Goal: Task Accomplishment & Management: Manage account settings

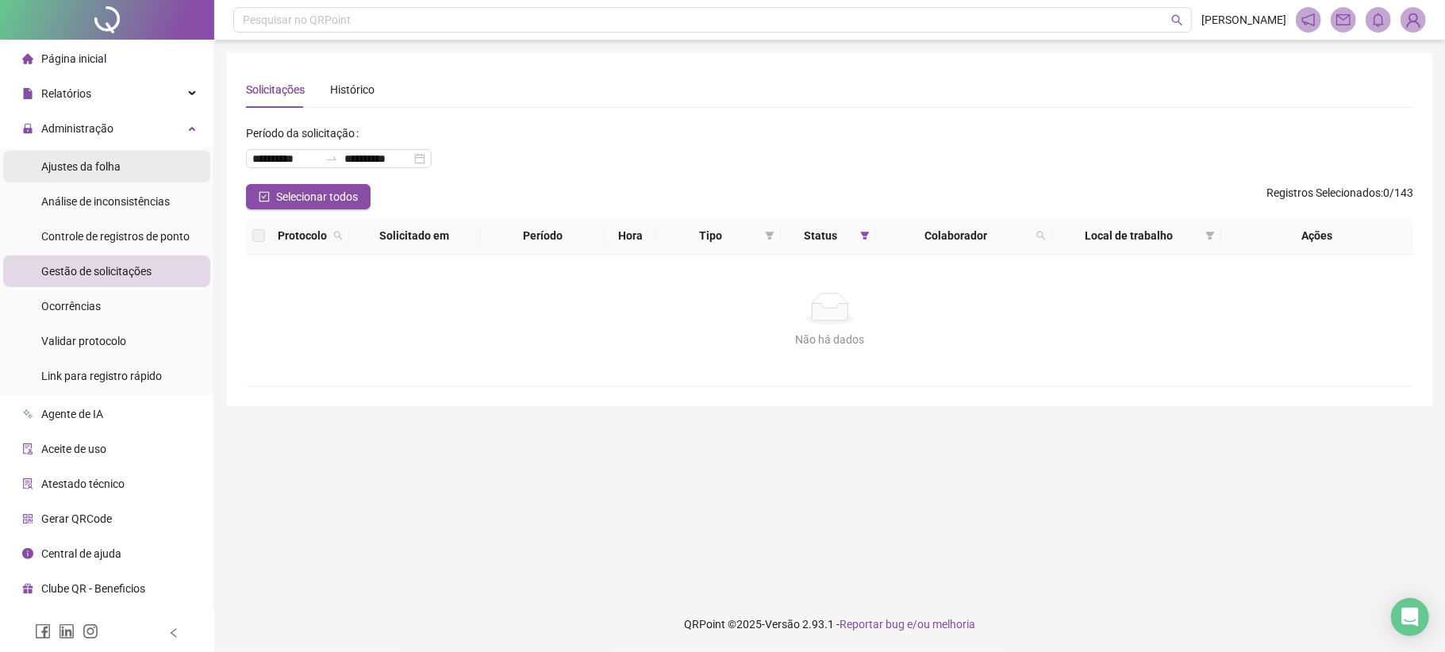
click at [102, 170] on span "Ajustes da folha" at bounding box center [80, 166] width 79 height 13
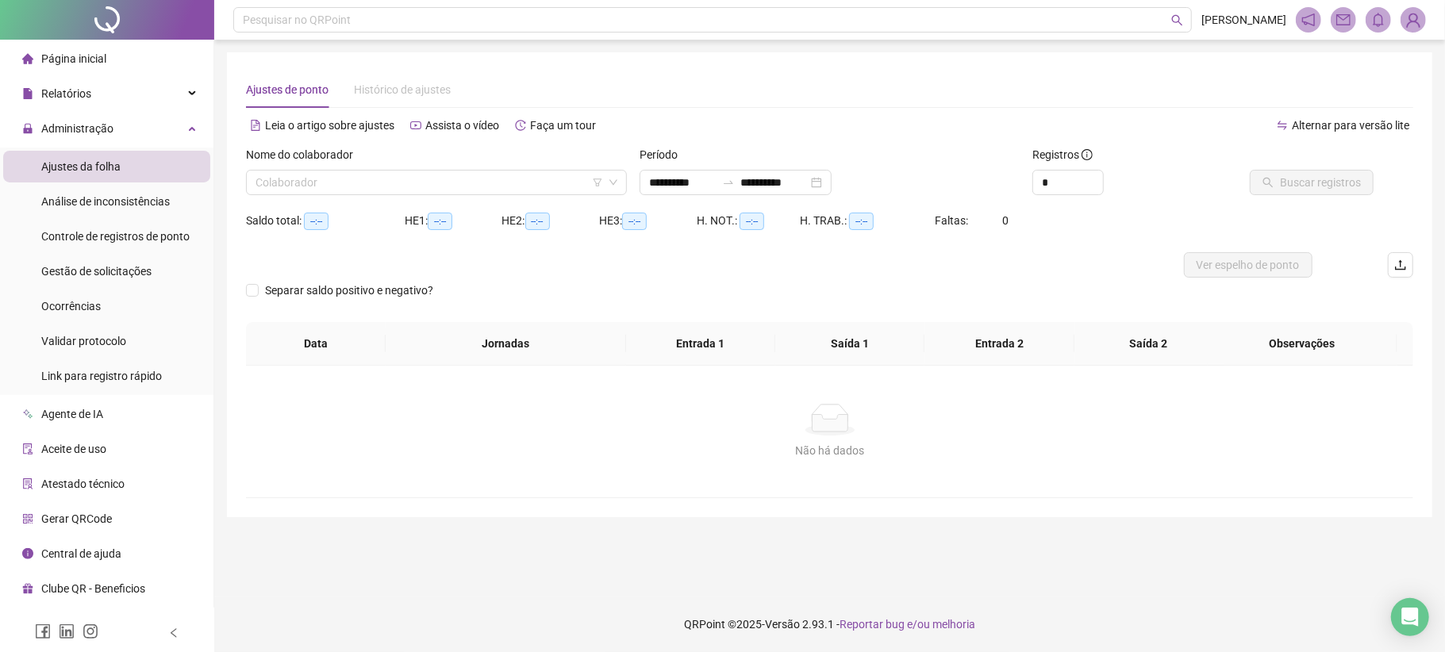
type input "**********"
click at [368, 191] on input "search" at bounding box center [428, 183] width 347 height 24
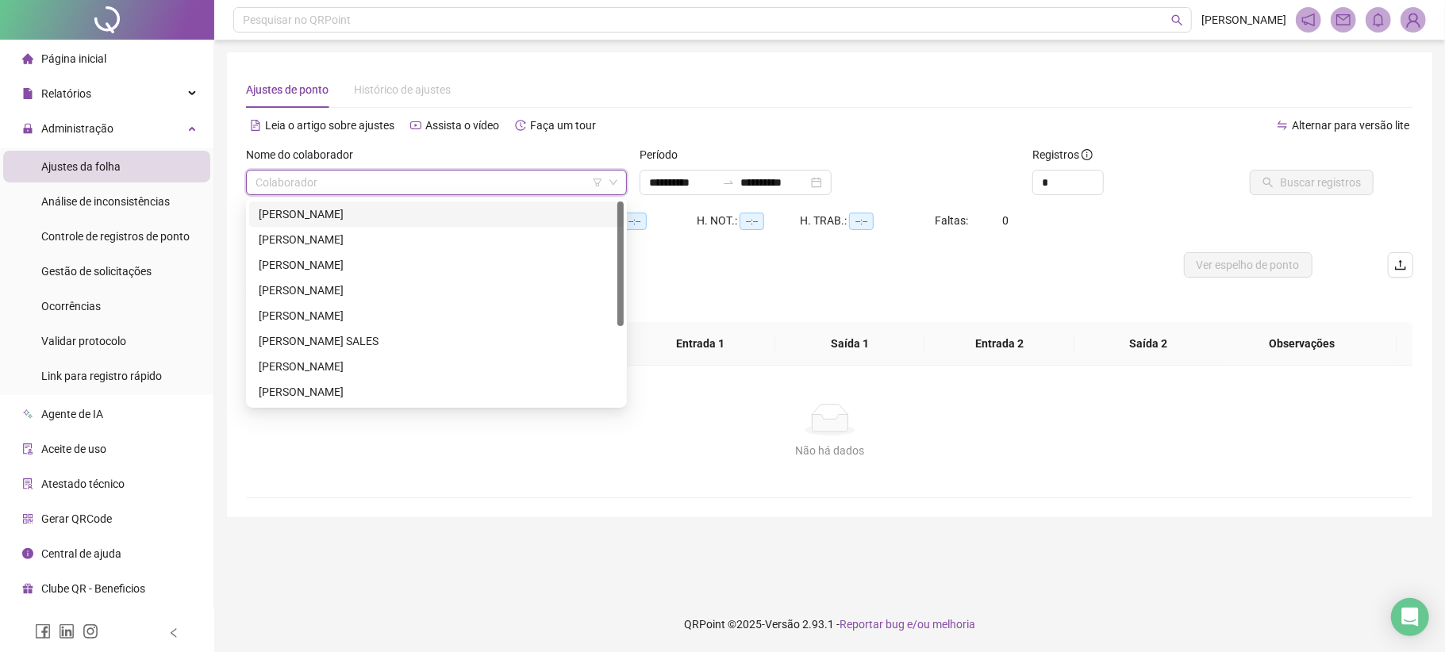
click at [305, 213] on div "[PERSON_NAME]" at bounding box center [436, 213] width 355 height 17
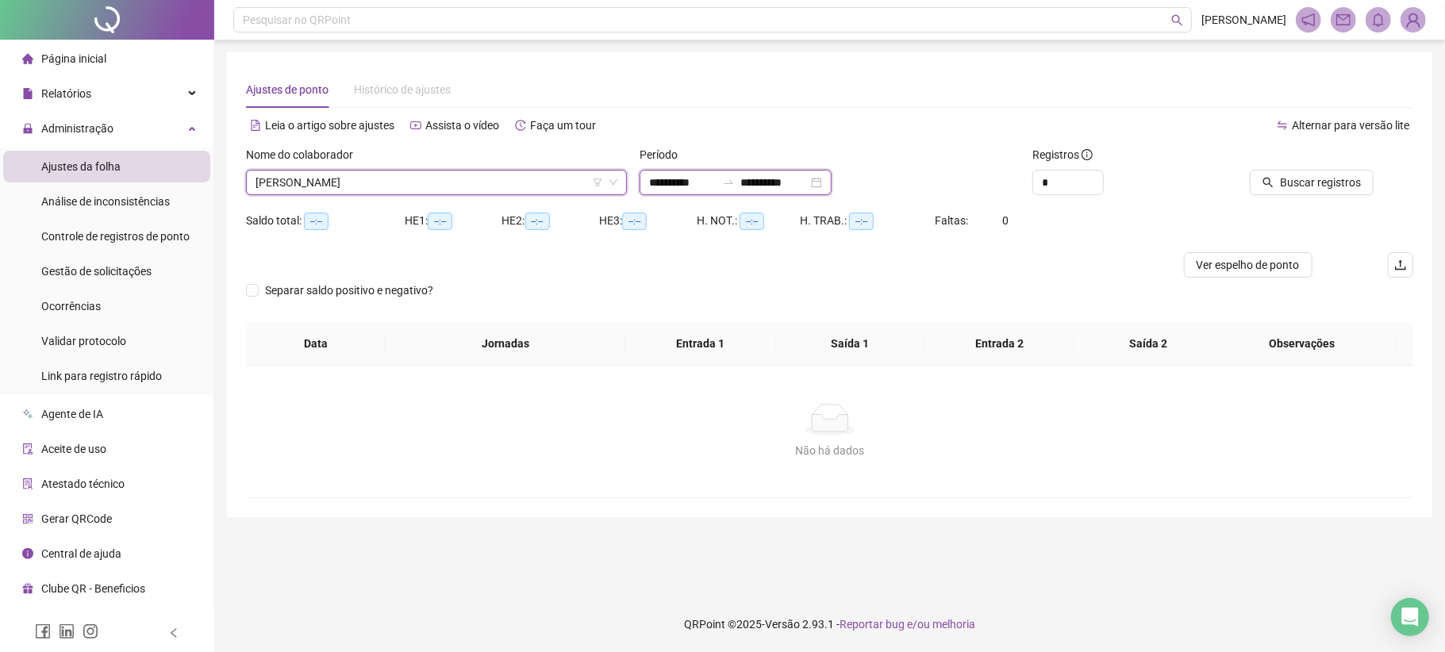
click at [682, 179] on input "**********" at bounding box center [682, 182] width 67 height 17
type input "**********"
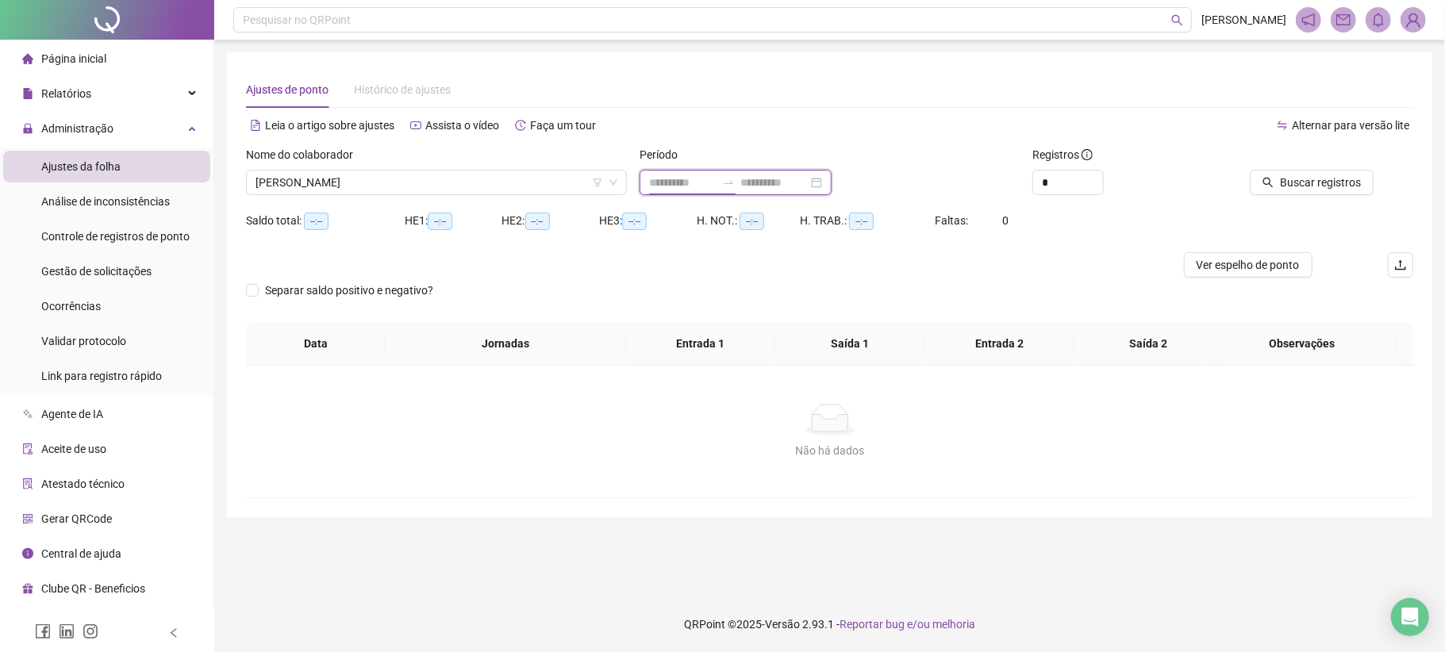
type input "**********"
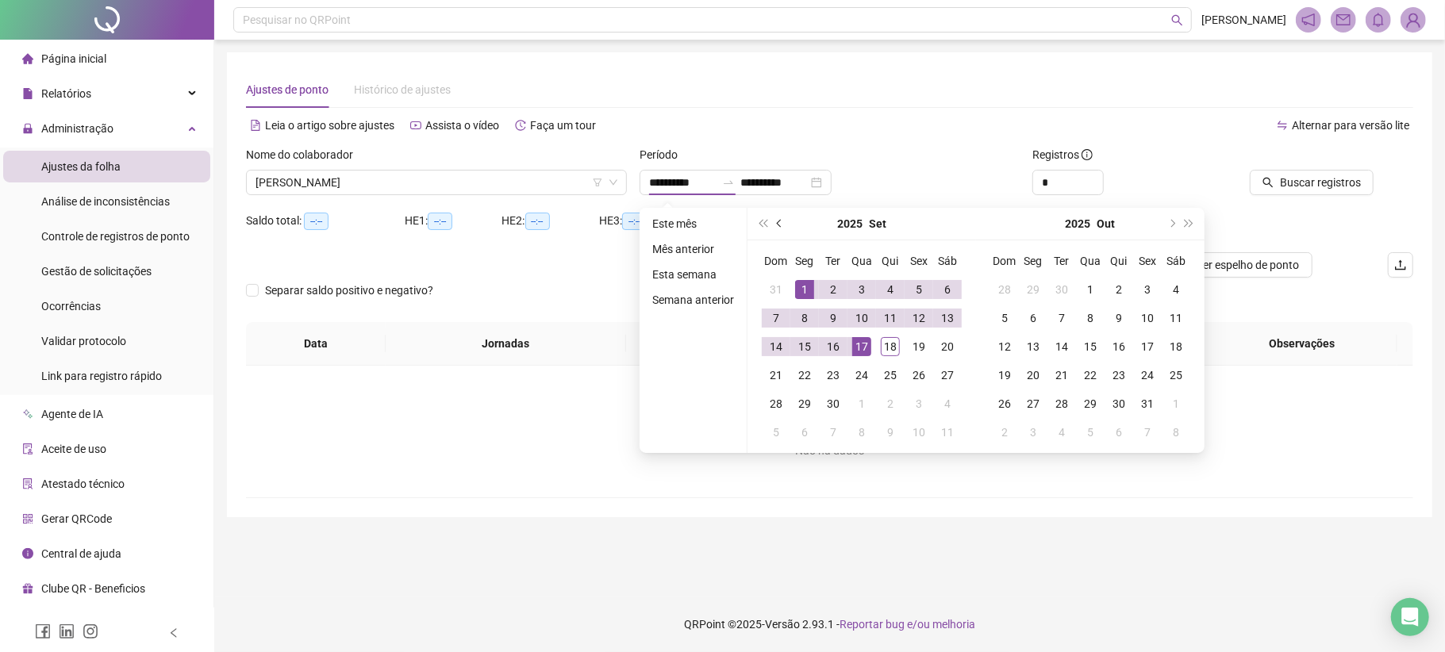
click at [771, 228] on button "prev-year" at bounding box center [779, 224] width 17 height 32
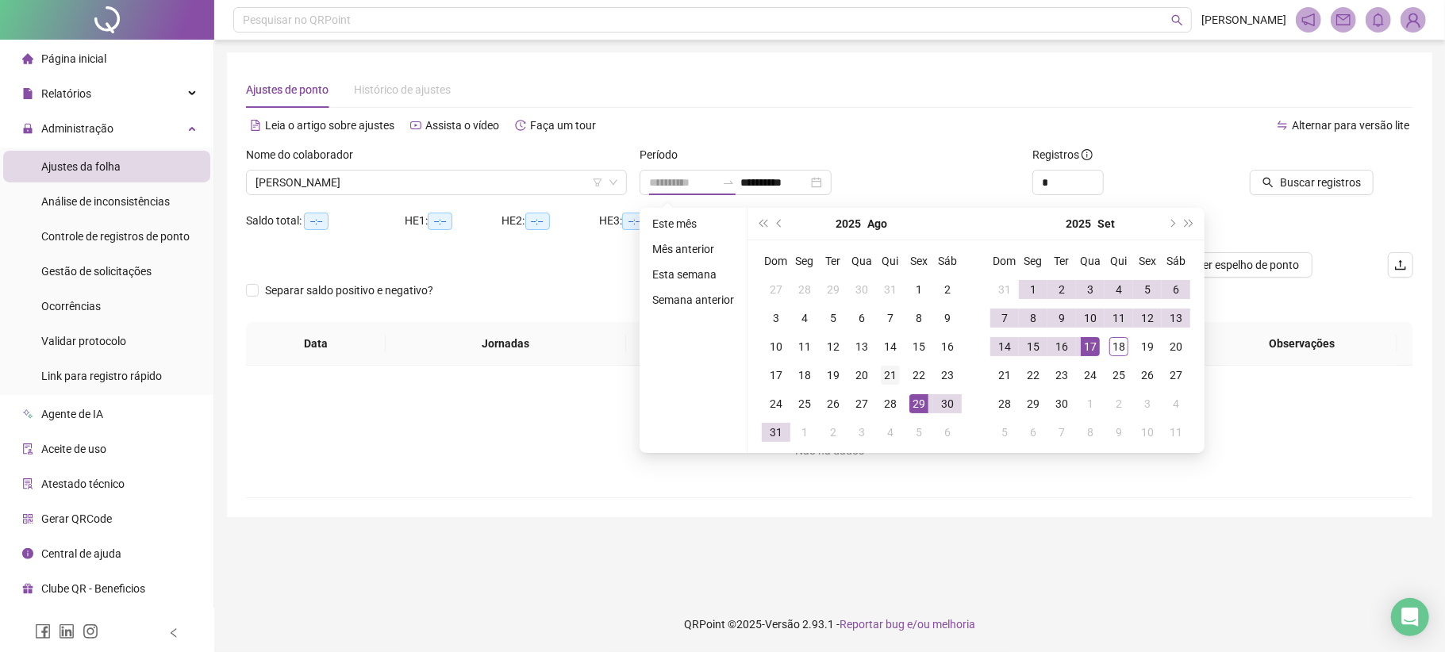
type input "**********"
click at [886, 370] on div "21" at bounding box center [890, 375] width 19 height 19
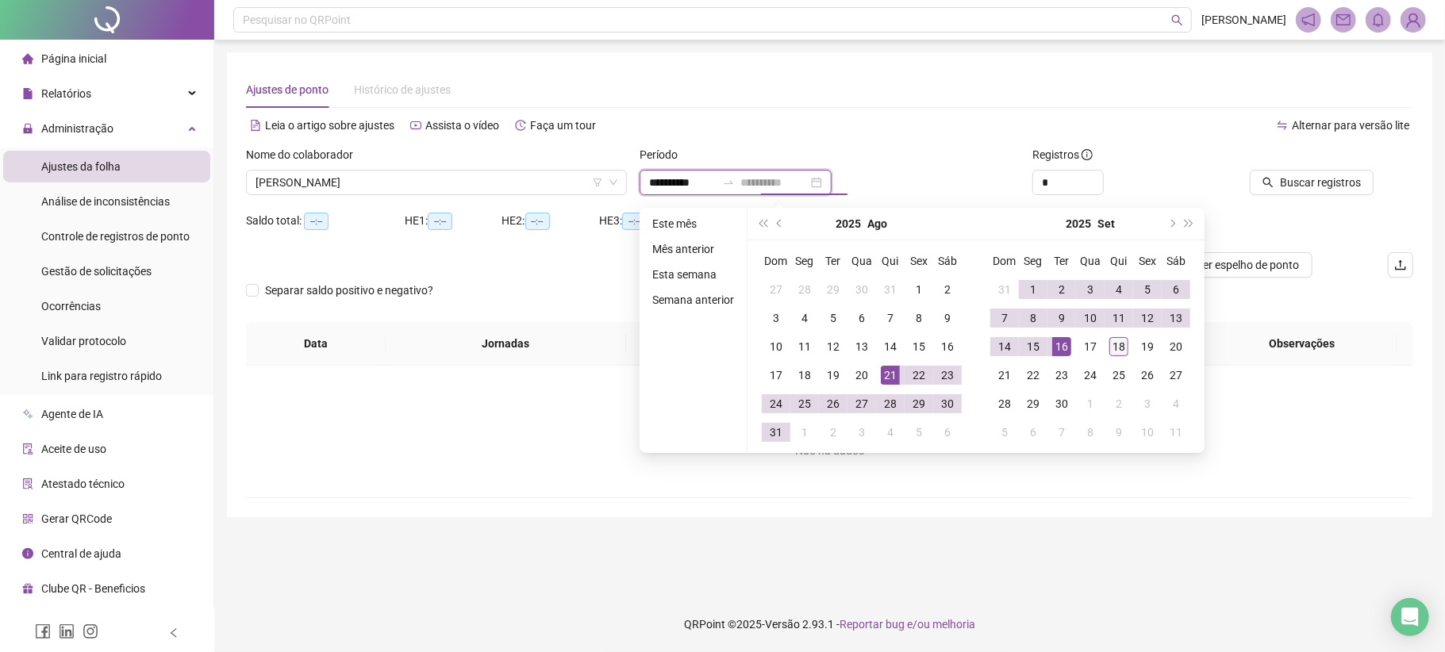
type input "**********"
click at [1118, 354] on div "18" at bounding box center [1118, 346] width 19 height 19
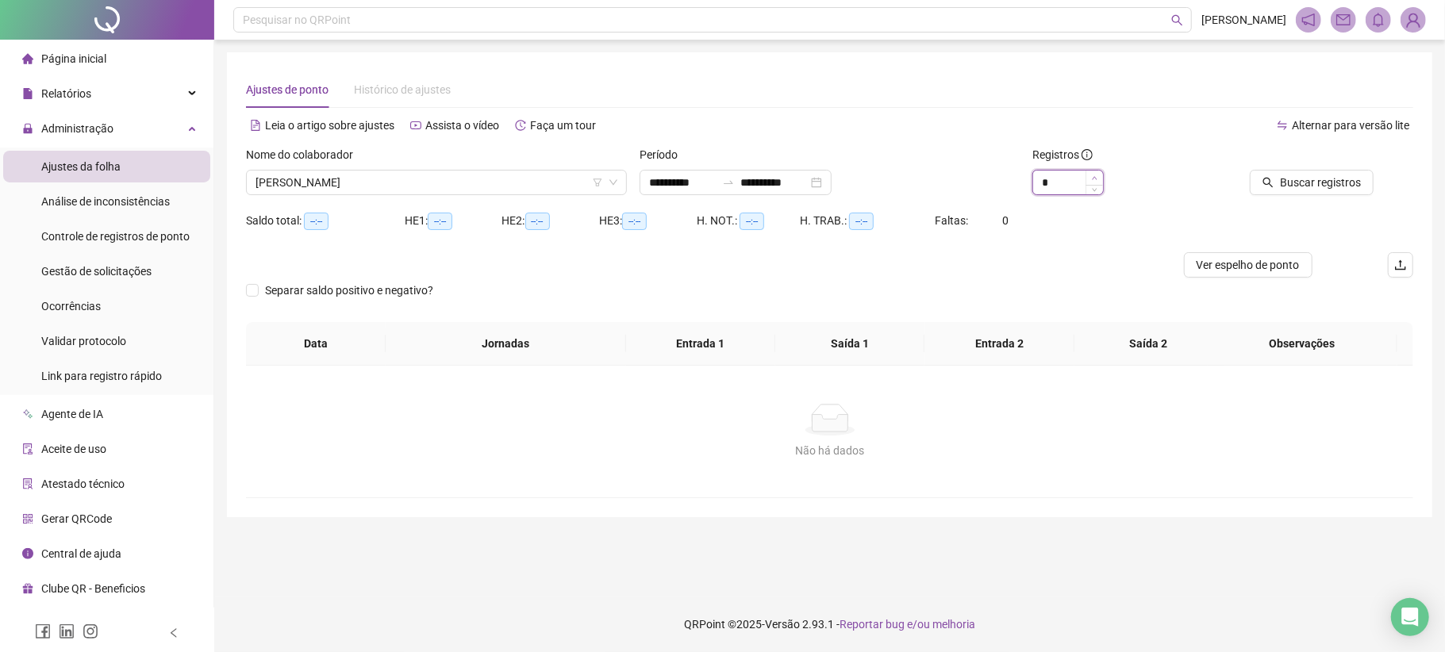
click at [1095, 178] on icon "up" at bounding box center [1095, 178] width 6 height 6
click at [1095, 180] on span "Decrease Value" at bounding box center [1093, 187] width 17 height 14
click at [1092, 181] on span "Increase Value" at bounding box center [1093, 178] width 17 height 14
type input "*"
click at [1092, 181] on span "Increase Value" at bounding box center [1093, 178] width 17 height 14
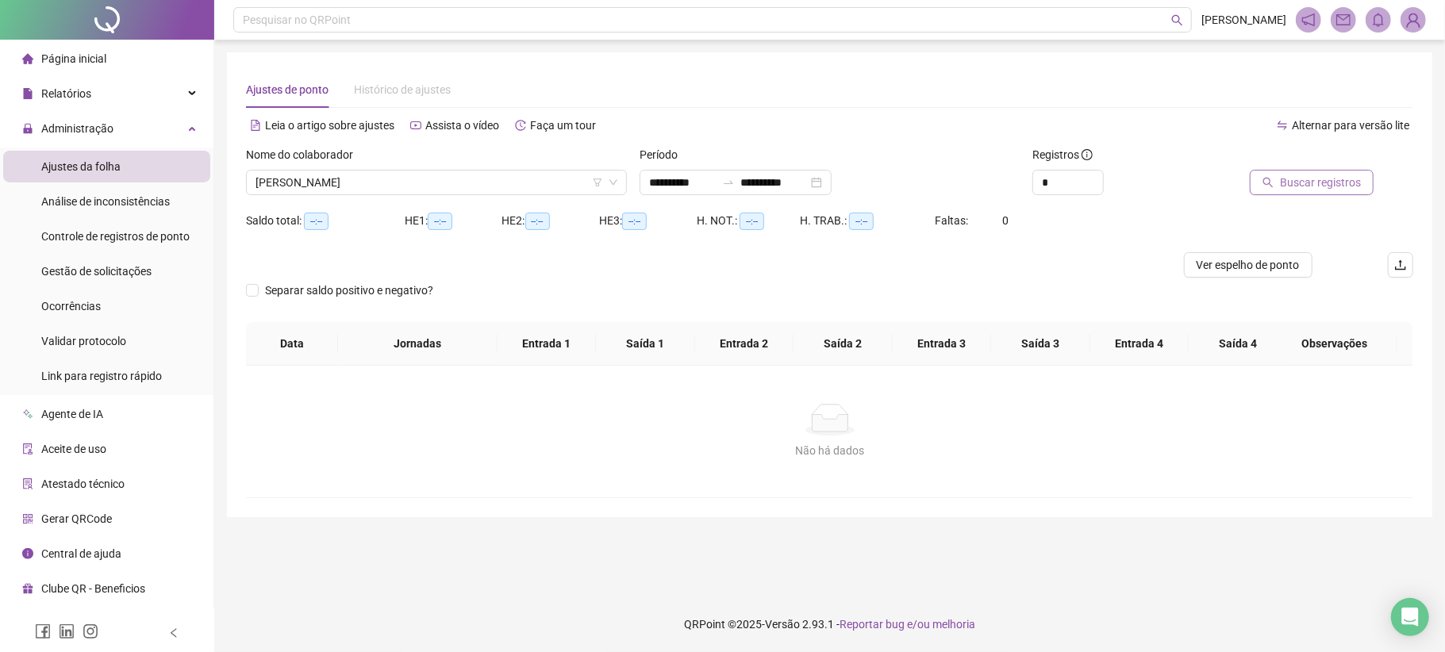
click at [1288, 181] on span "Buscar registros" at bounding box center [1320, 182] width 81 height 17
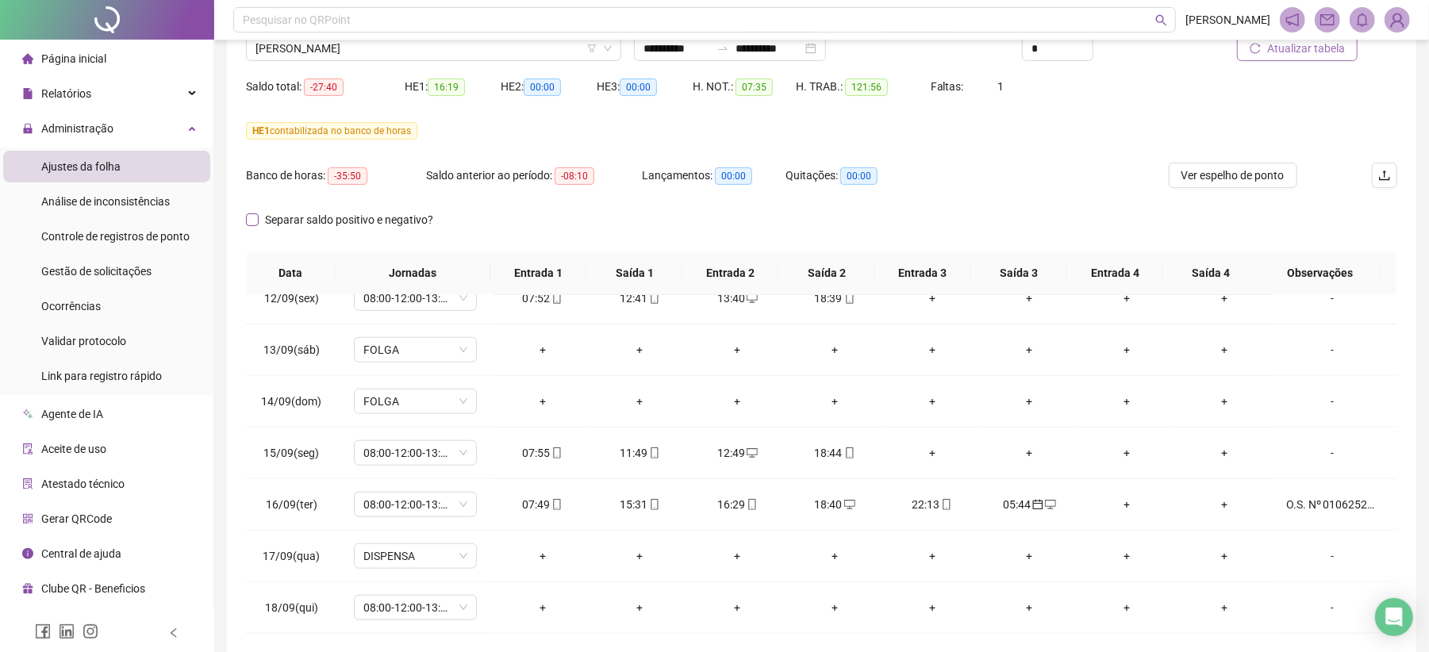
scroll to position [97, 0]
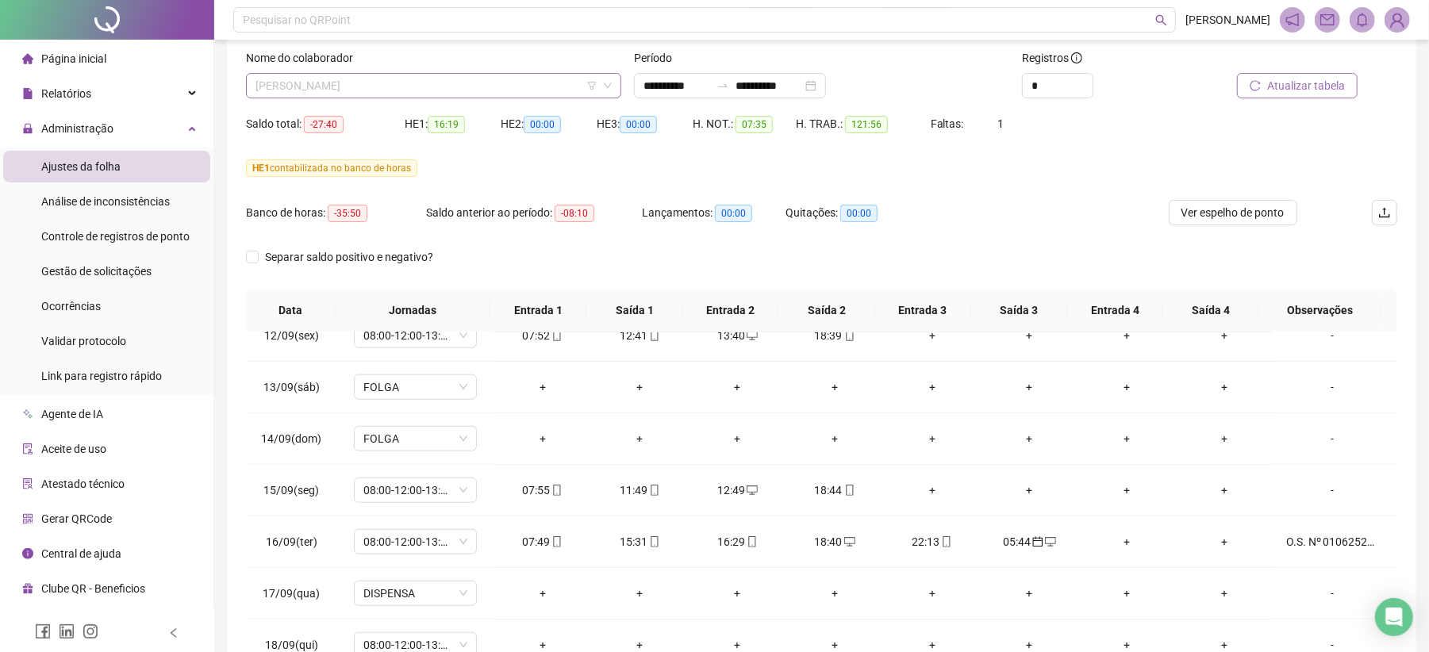
click at [374, 80] on span "[PERSON_NAME]" at bounding box center [433, 86] width 356 height 24
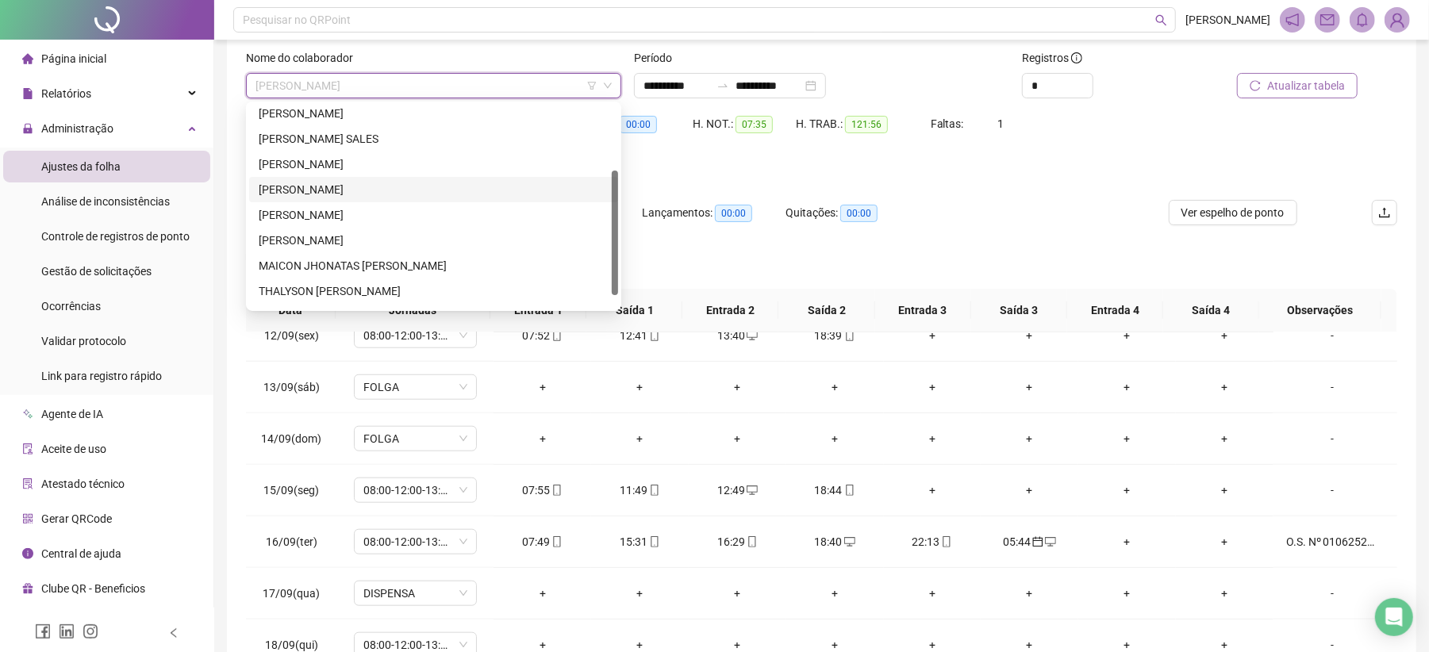
scroll to position [127, 0]
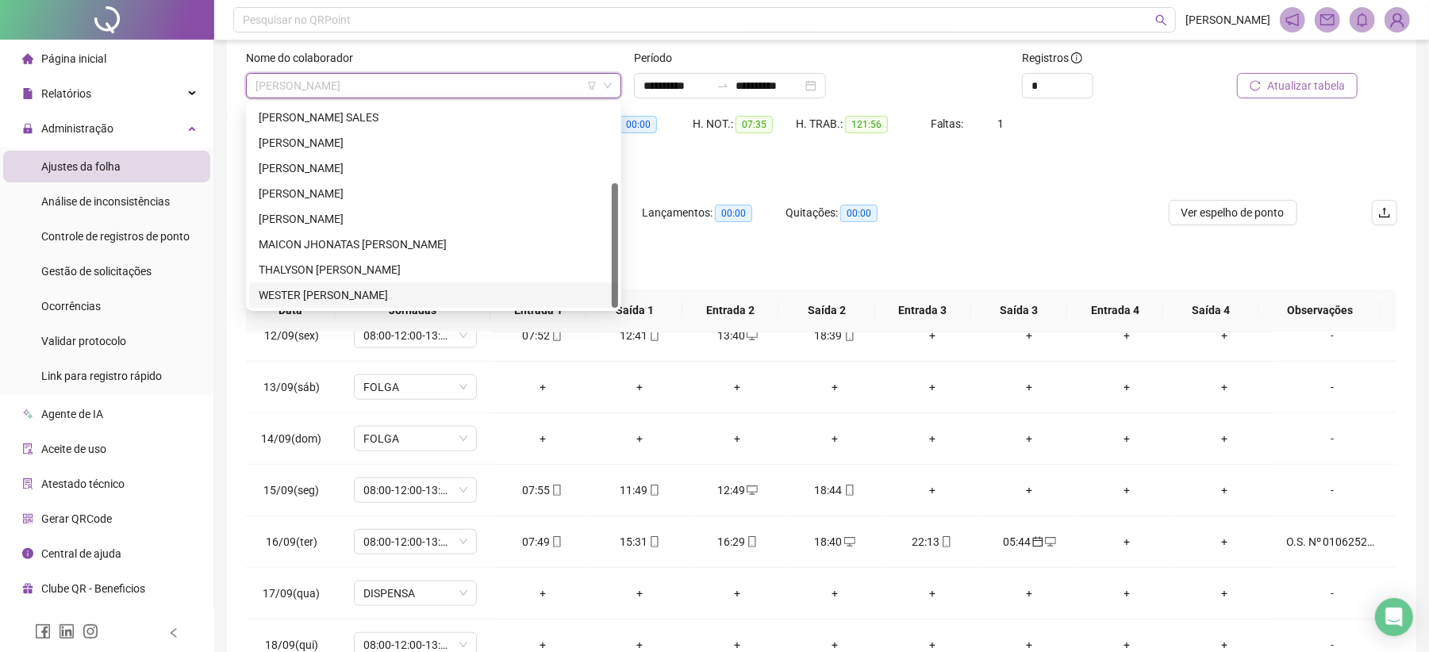
click at [392, 294] on div "WESTER [PERSON_NAME]" at bounding box center [434, 294] width 350 height 17
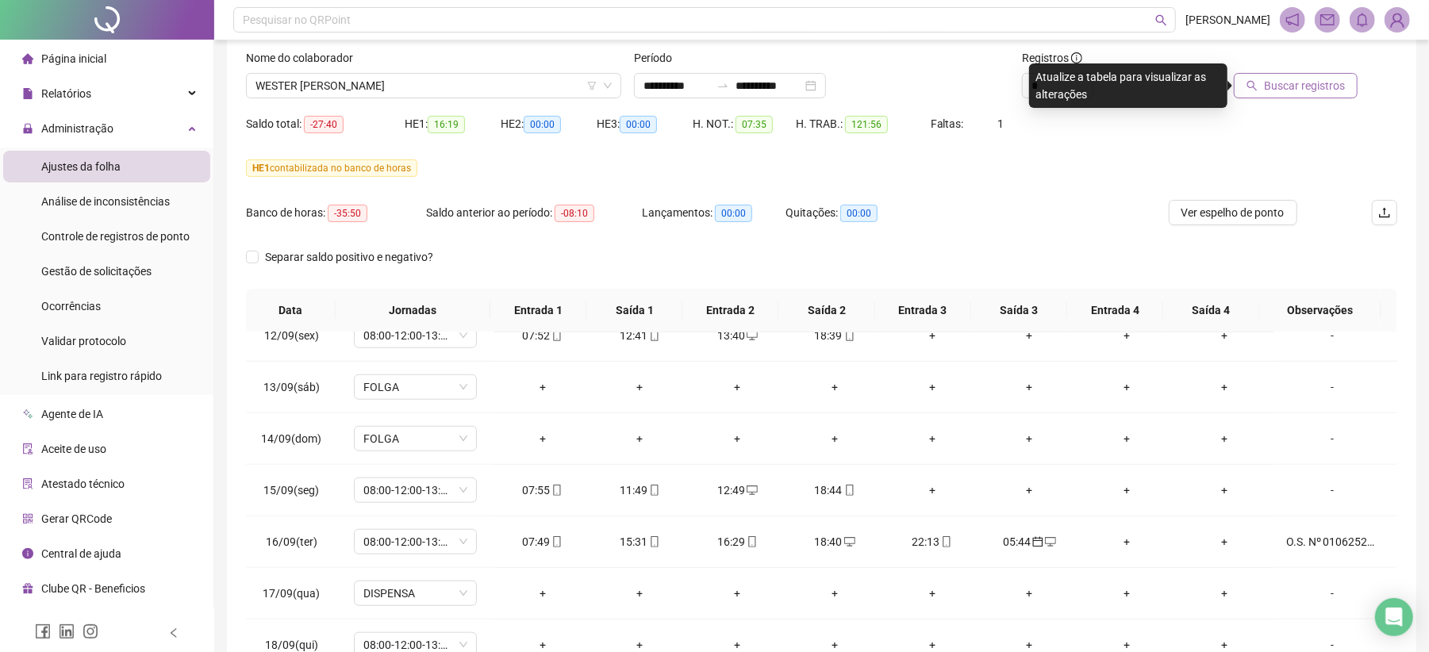
click at [1282, 81] on span "Buscar registros" at bounding box center [1304, 85] width 81 height 17
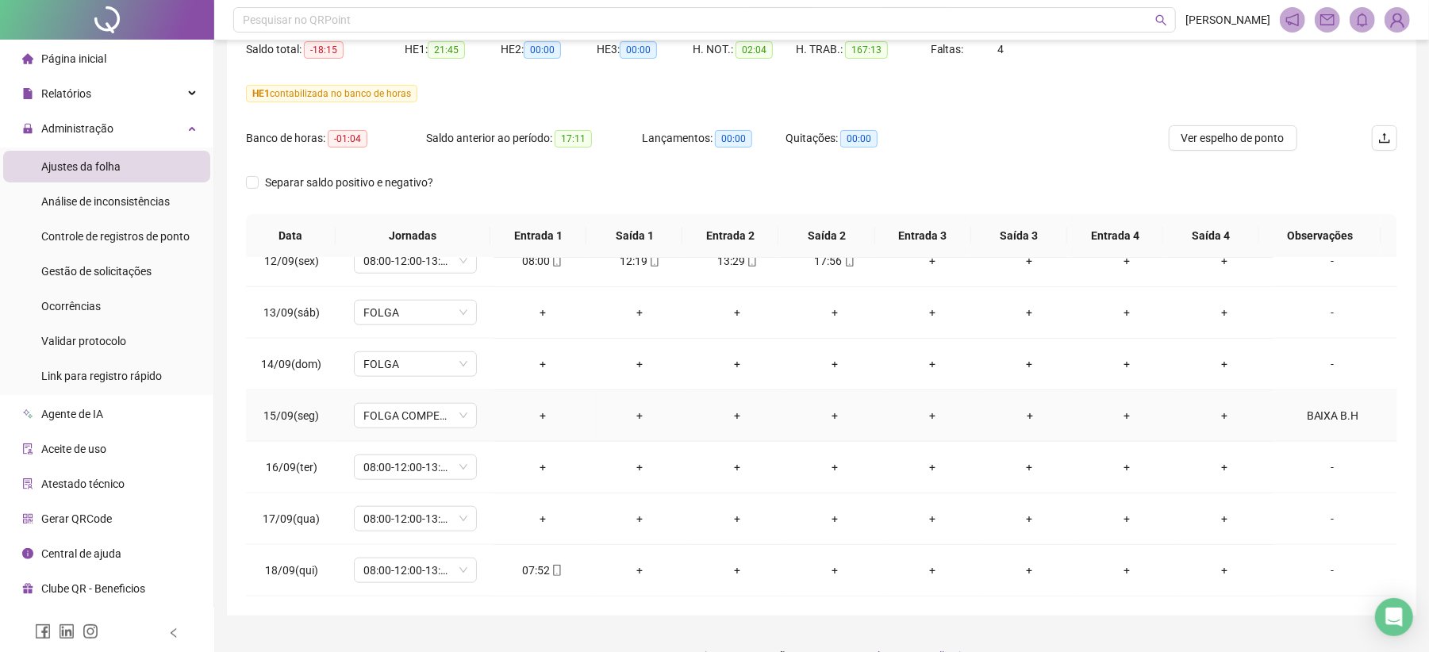
scroll to position [203, 0]
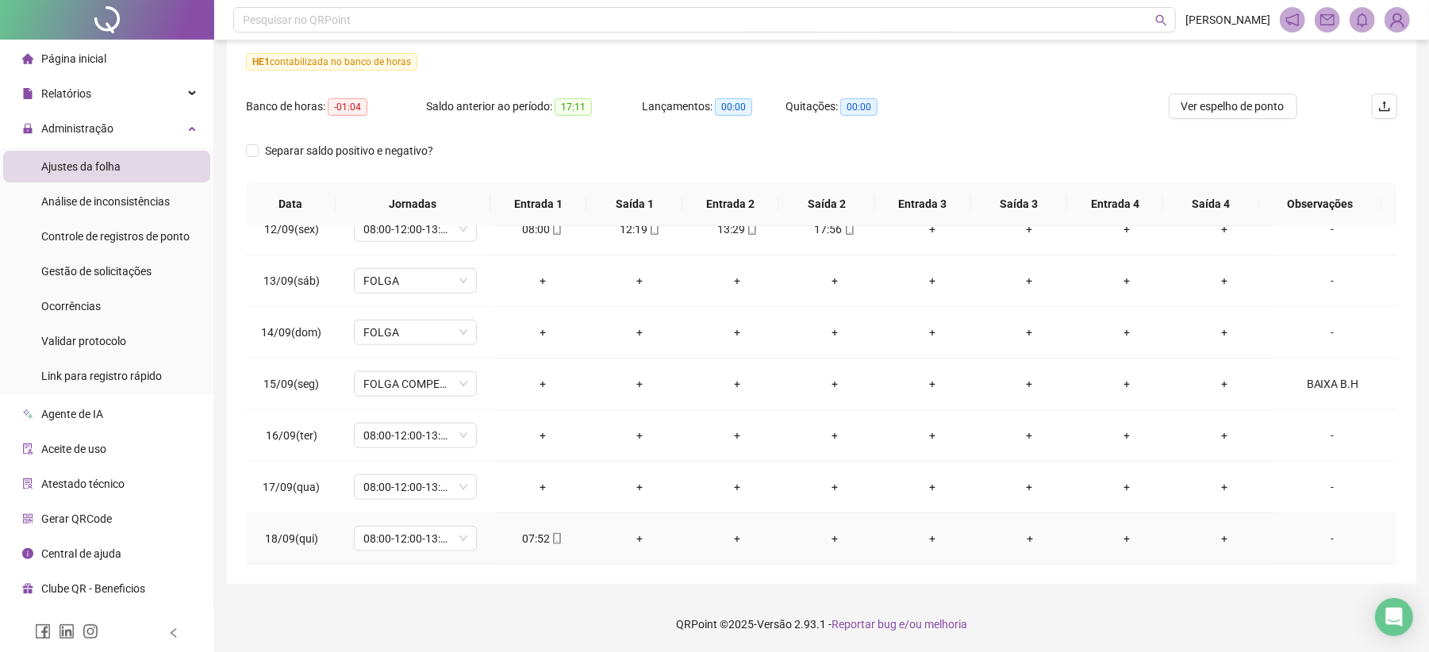
click at [558, 539] on div "07:52" at bounding box center [542, 538] width 72 height 17
type input "**********"
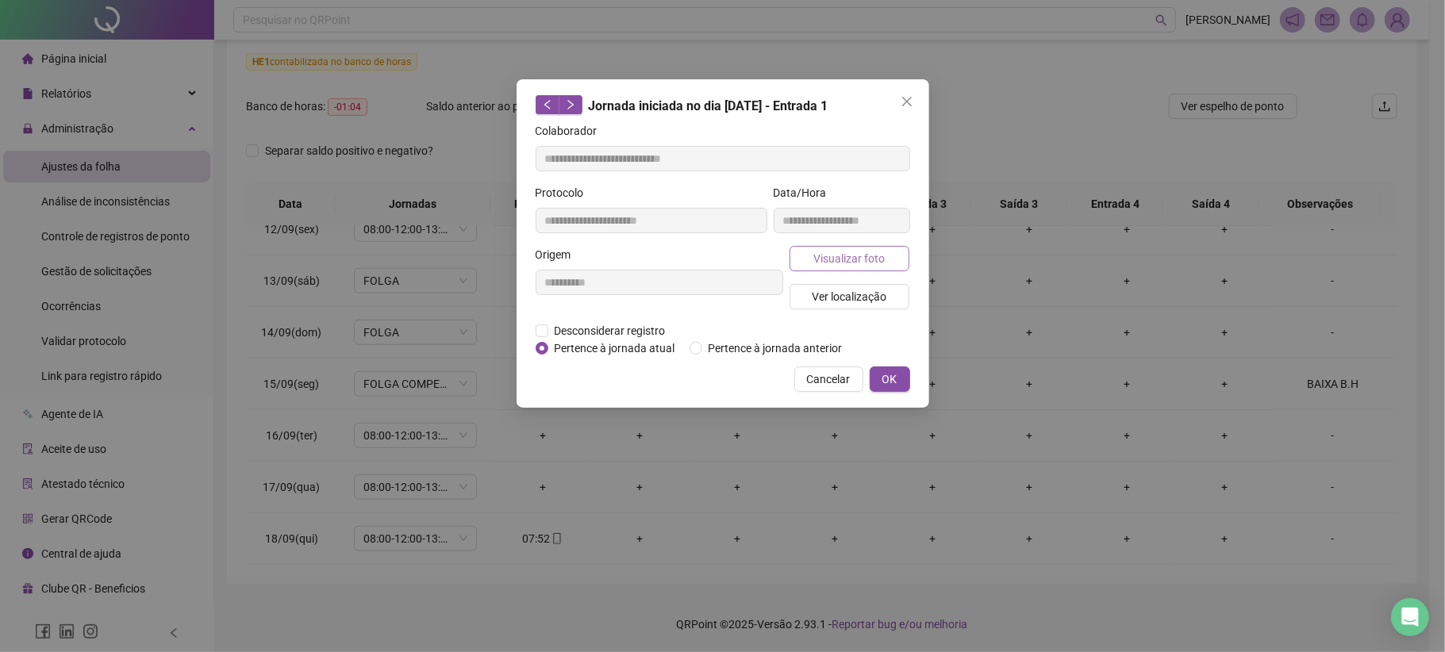
click at [854, 258] on span "Visualizar foto" at bounding box center [848, 258] width 71 height 17
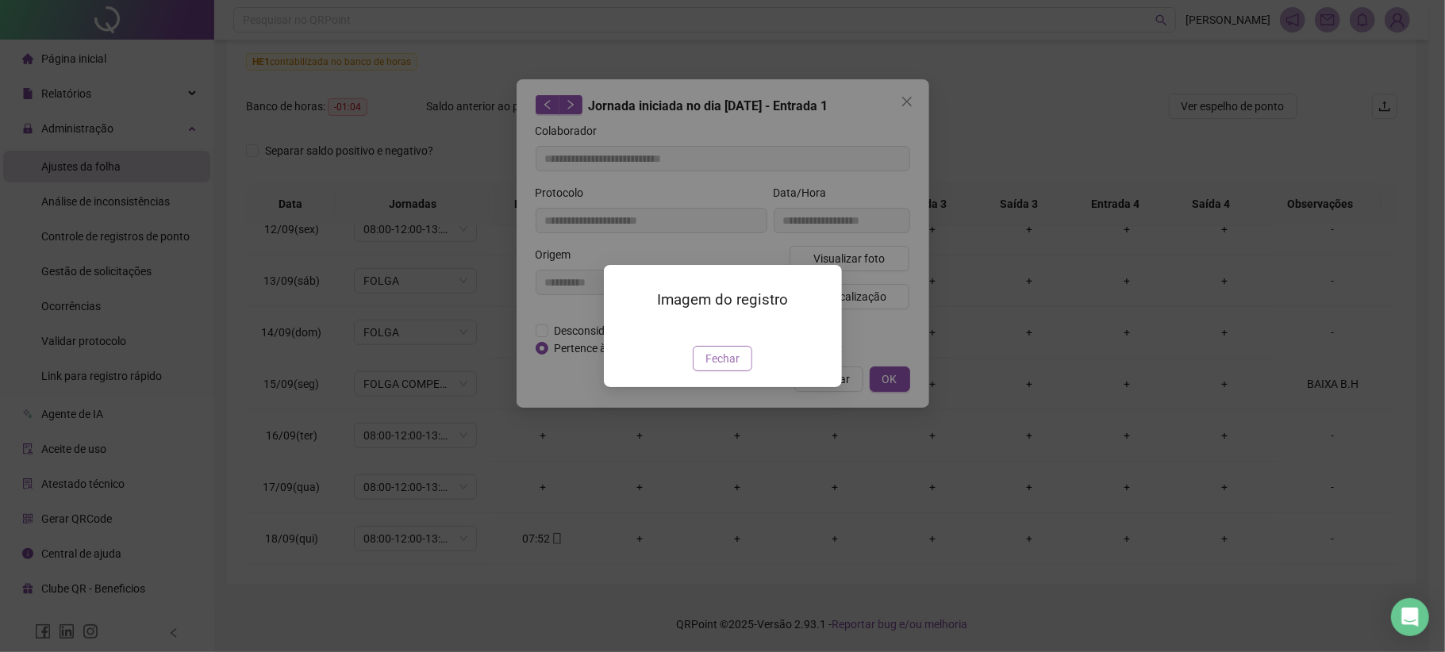
click at [724, 367] on span "Fechar" at bounding box center [722, 358] width 34 height 17
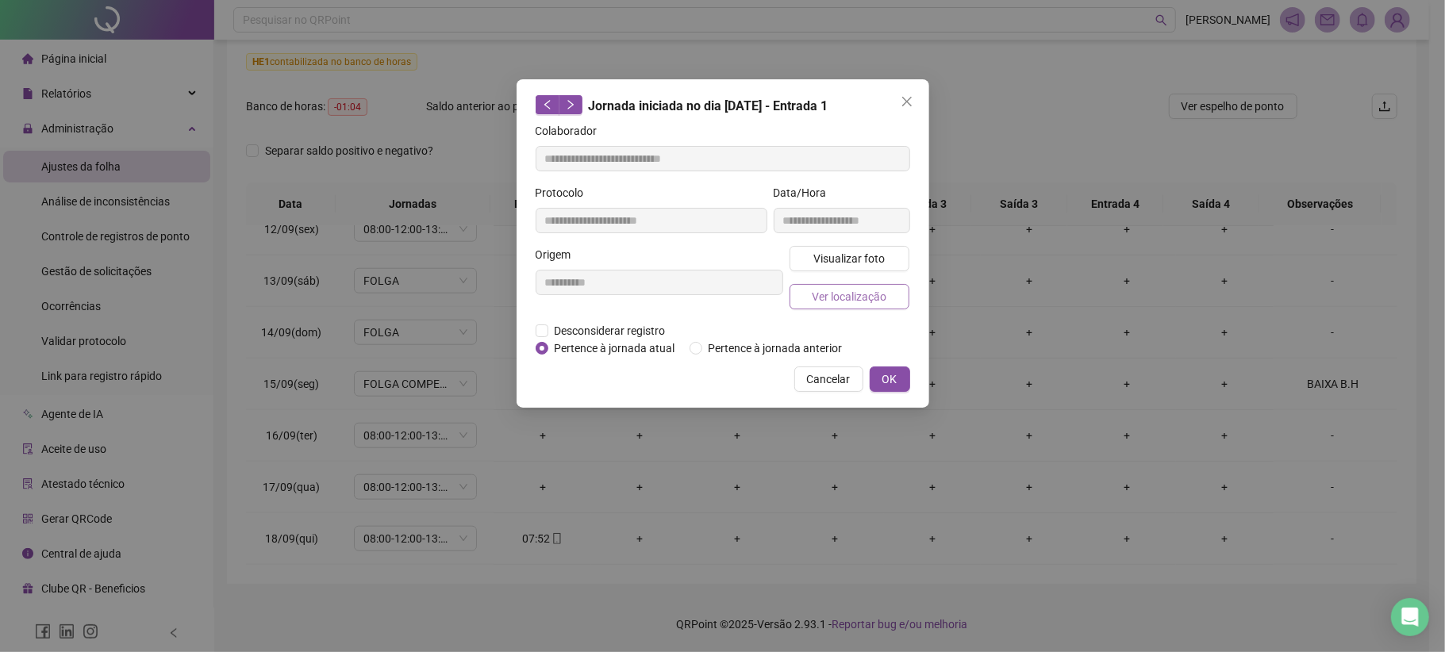
click at [864, 294] on span "Ver localização" at bounding box center [849, 296] width 75 height 17
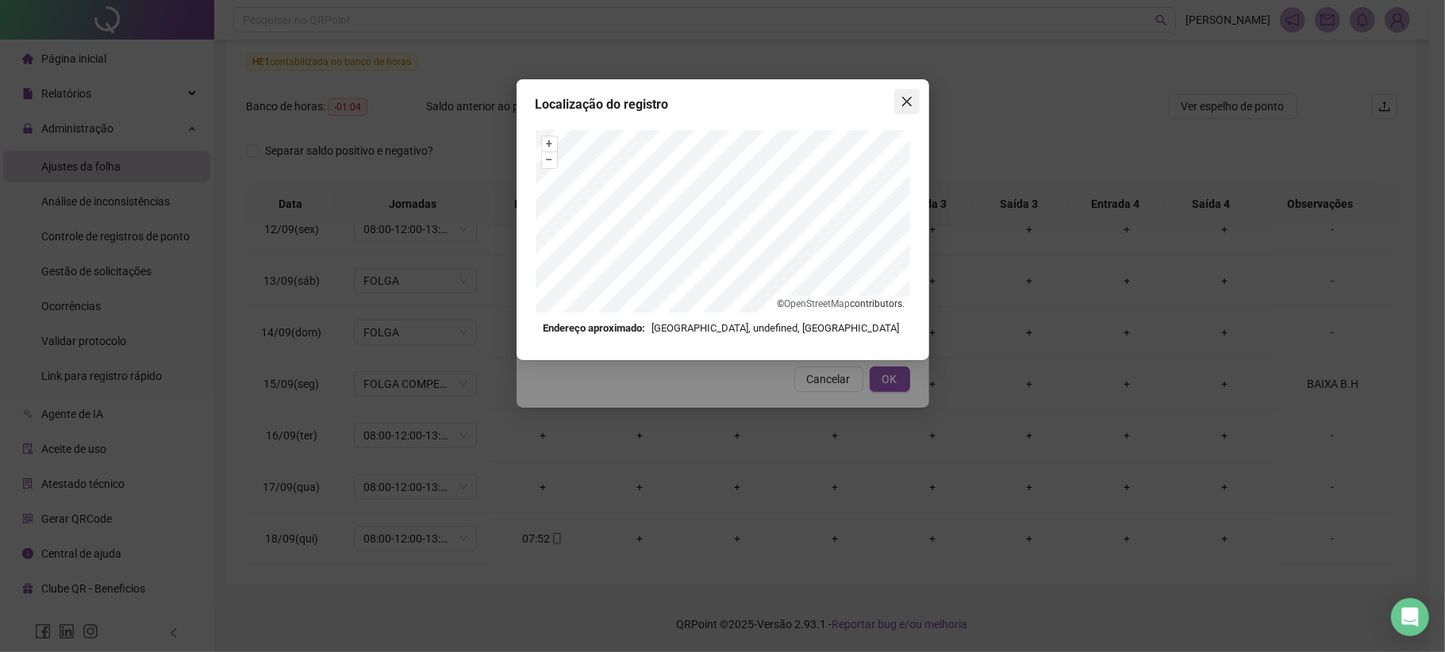
click at [909, 102] on icon "close" at bounding box center [906, 101] width 13 height 13
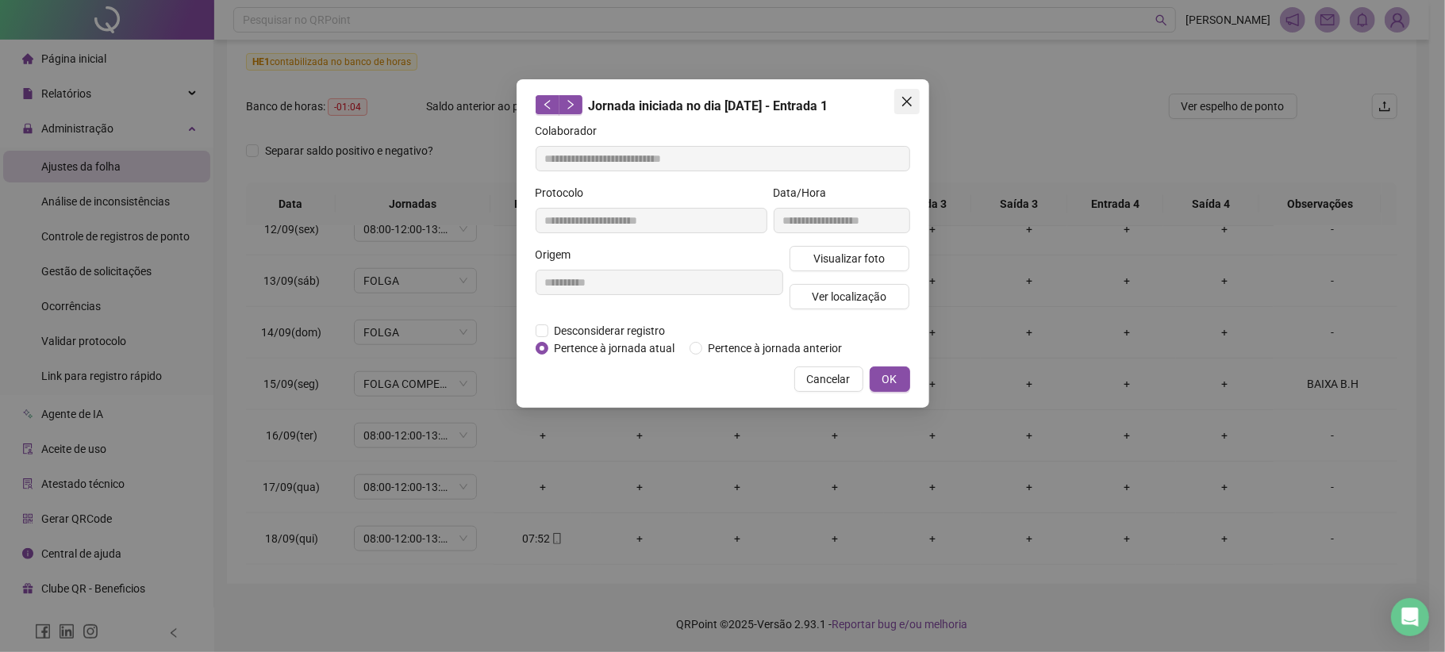
click at [909, 102] on icon "close" at bounding box center [906, 101] width 13 height 13
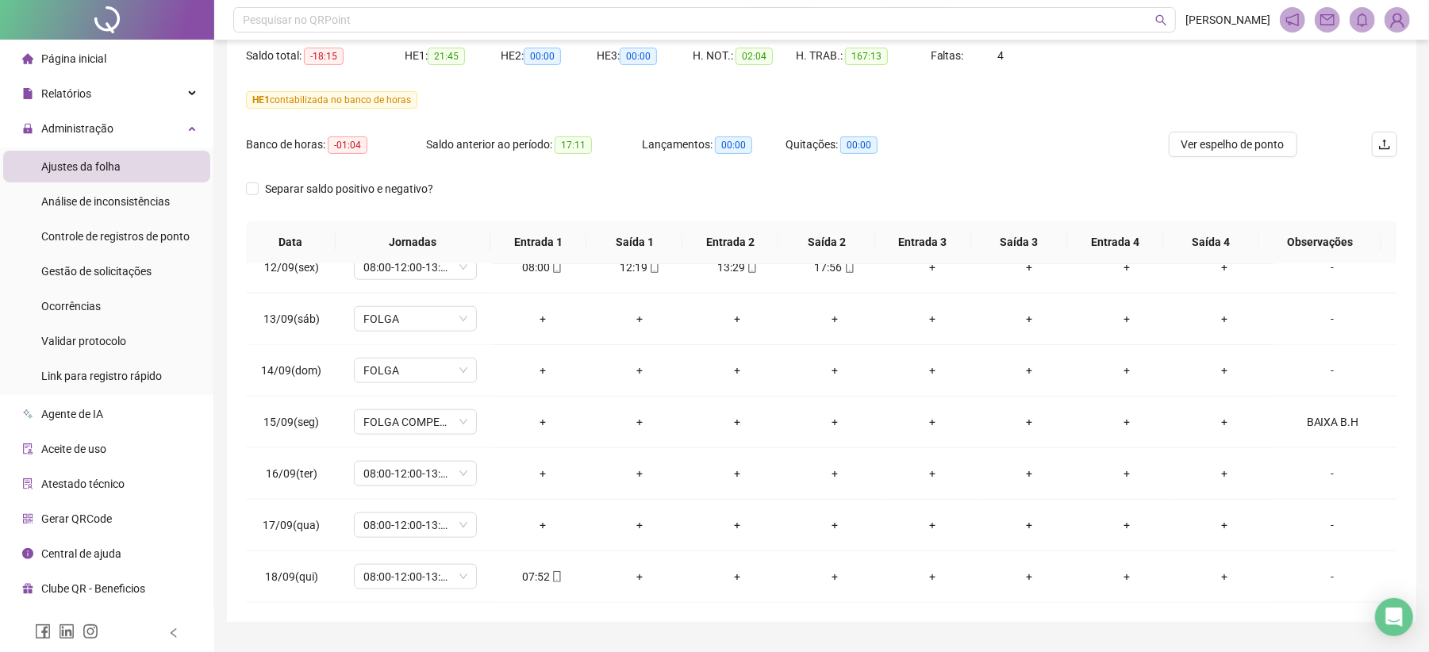
scroll to position [97, 0]
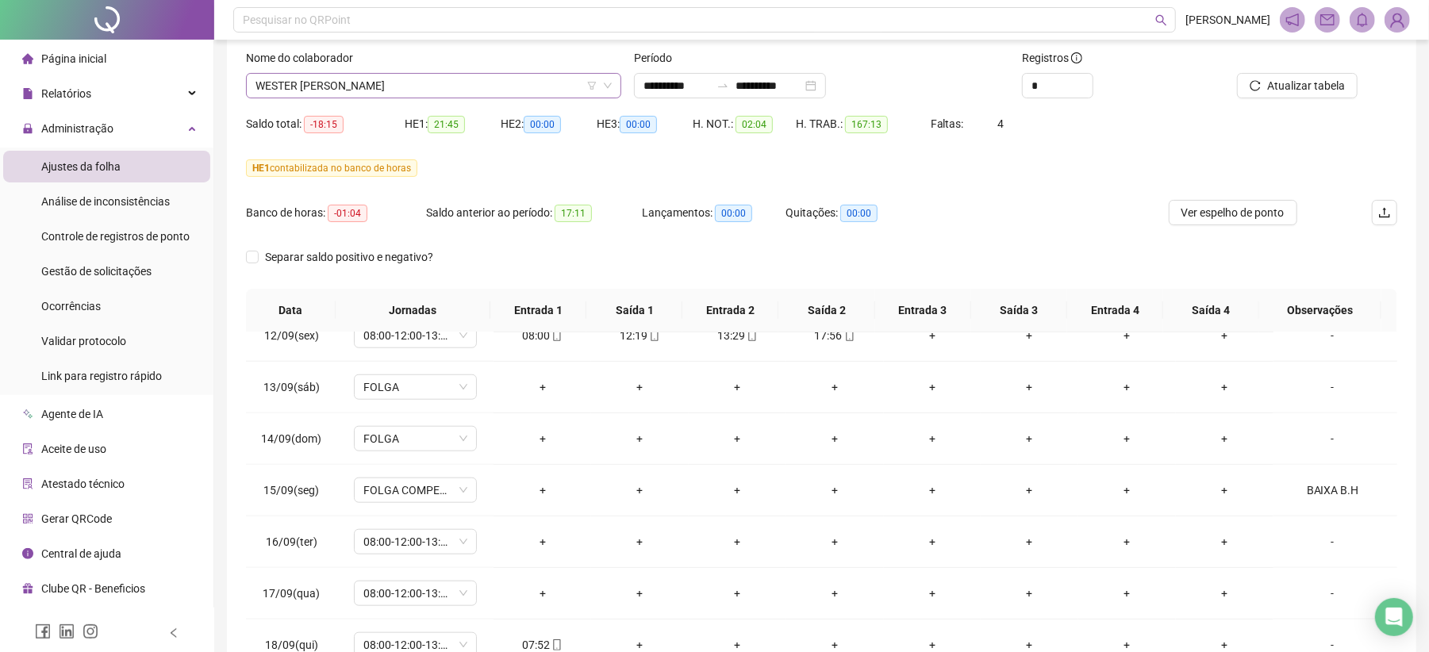
click at [387, 90] on span "WESTER [PERSON_NAME]" at bounding box center [433, 86] width 356 height 24
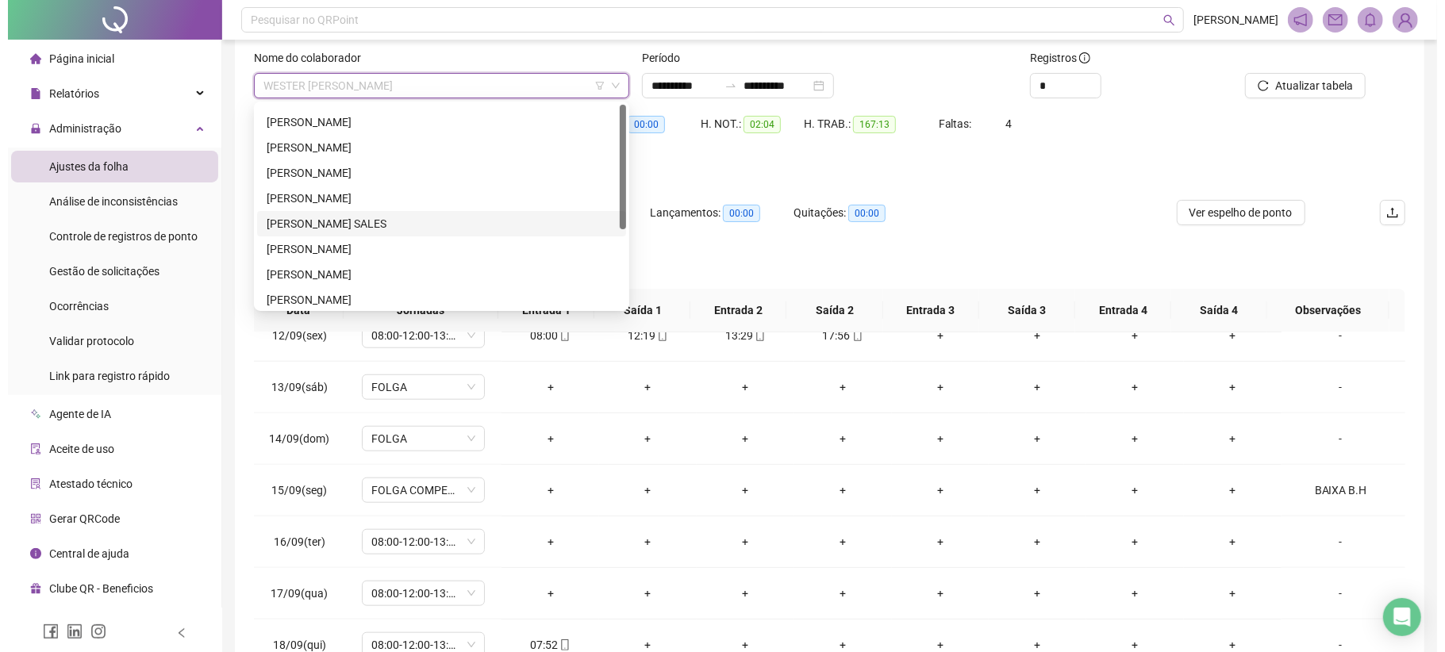
scroll to position [0, 0]
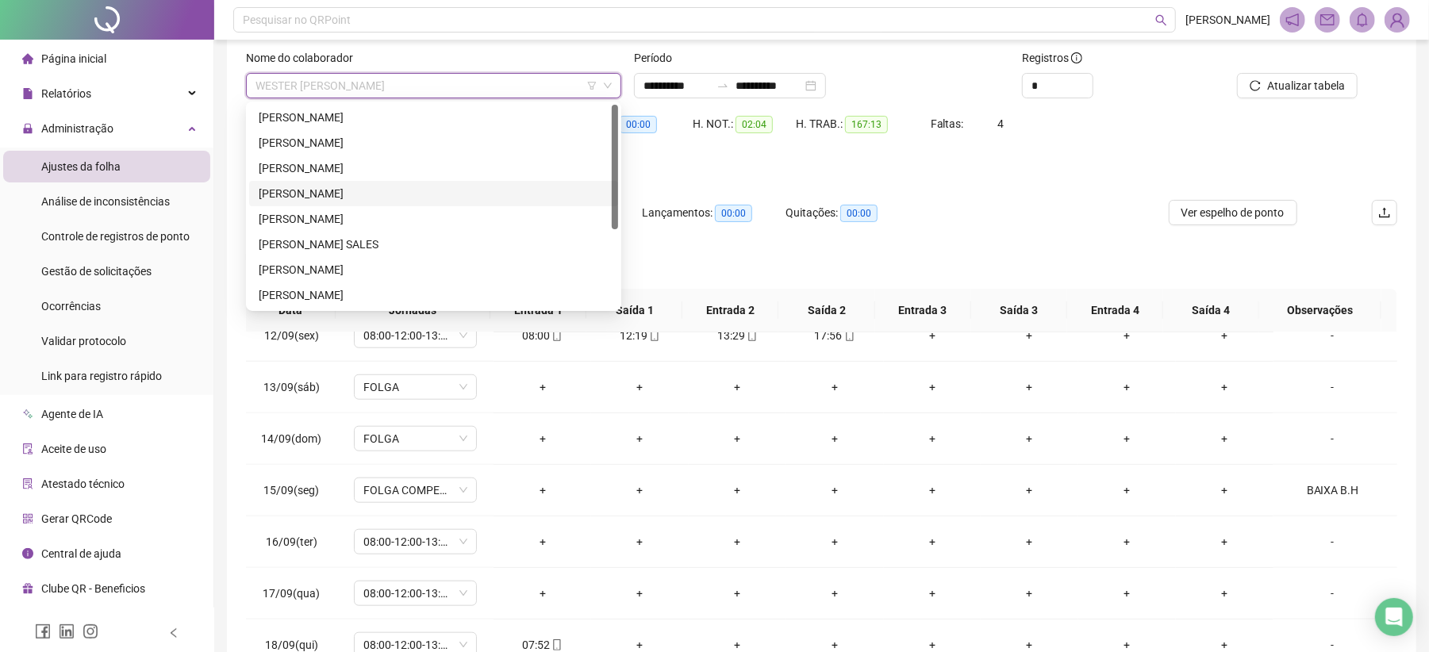
click at [312, 190] on div "[PERSON_NAME]" at bounding box center [434, 193] width 350 height 17
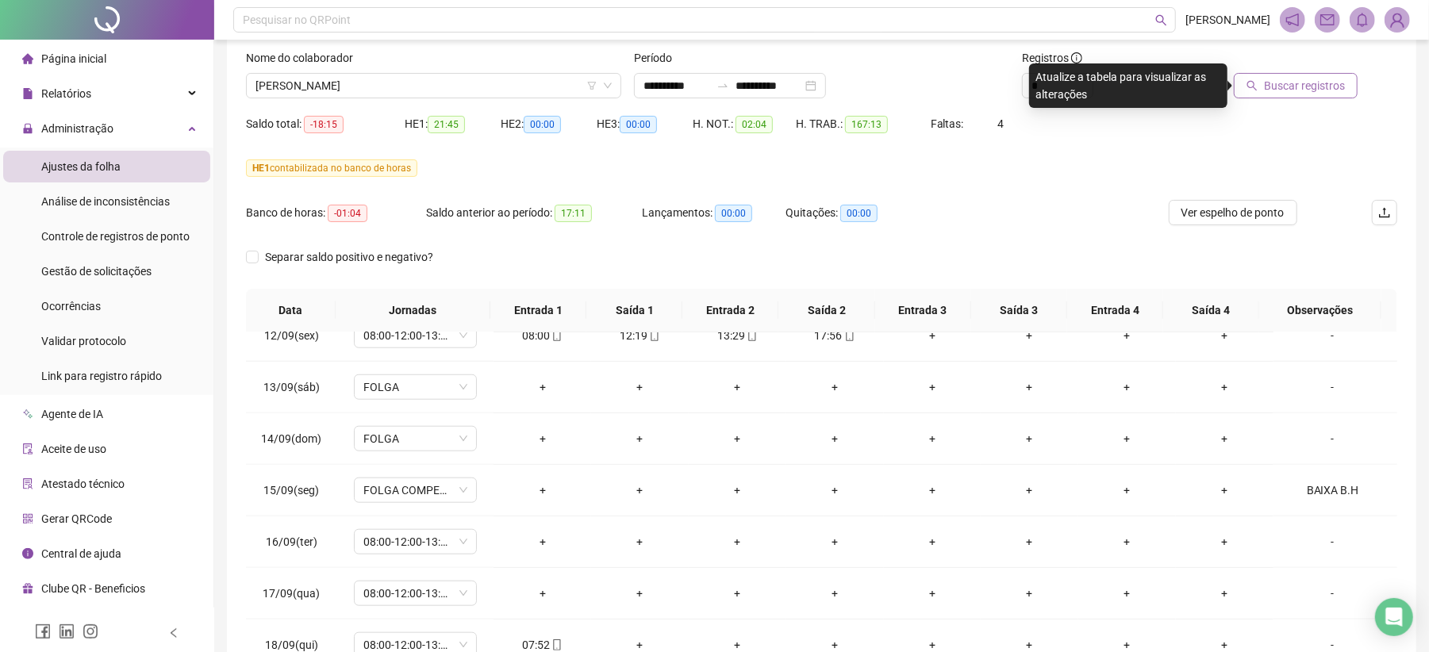
click at [1264, 75] on button "Buscar registros" at bounding box center [1296, 85] width 124 height 25
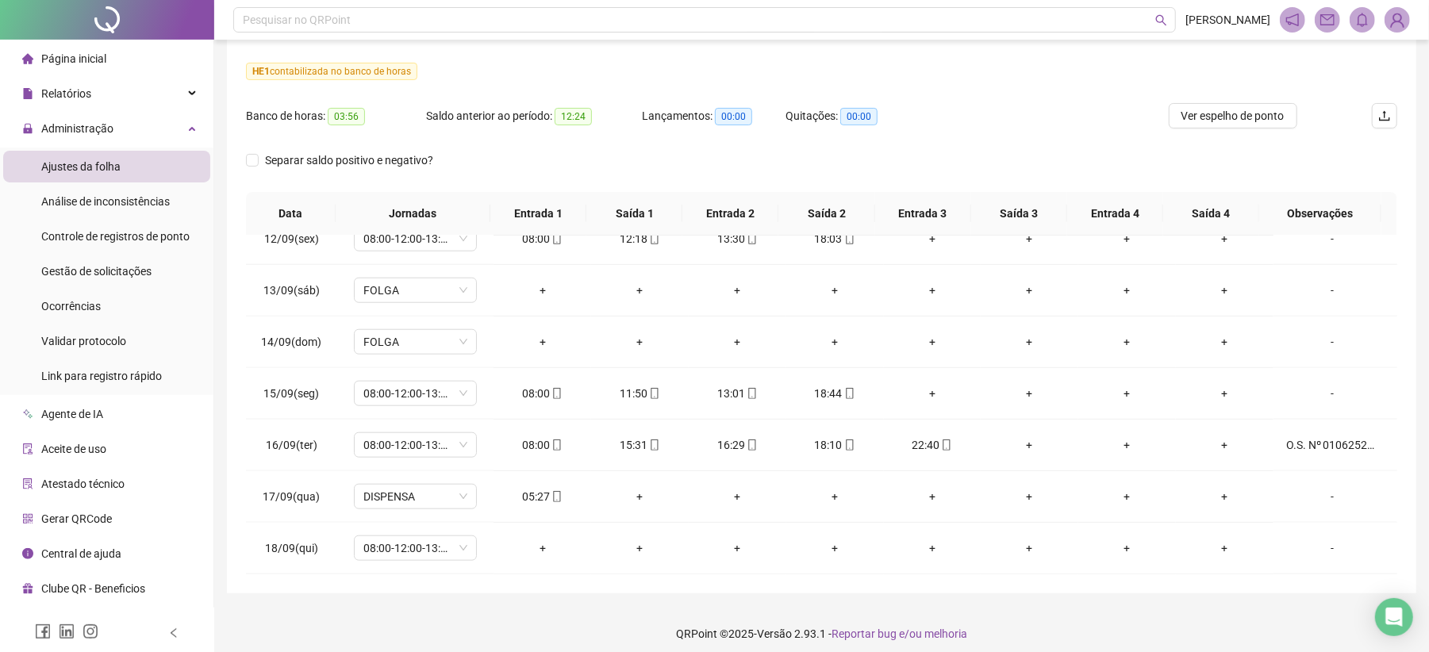
scroll to position [203, 0]
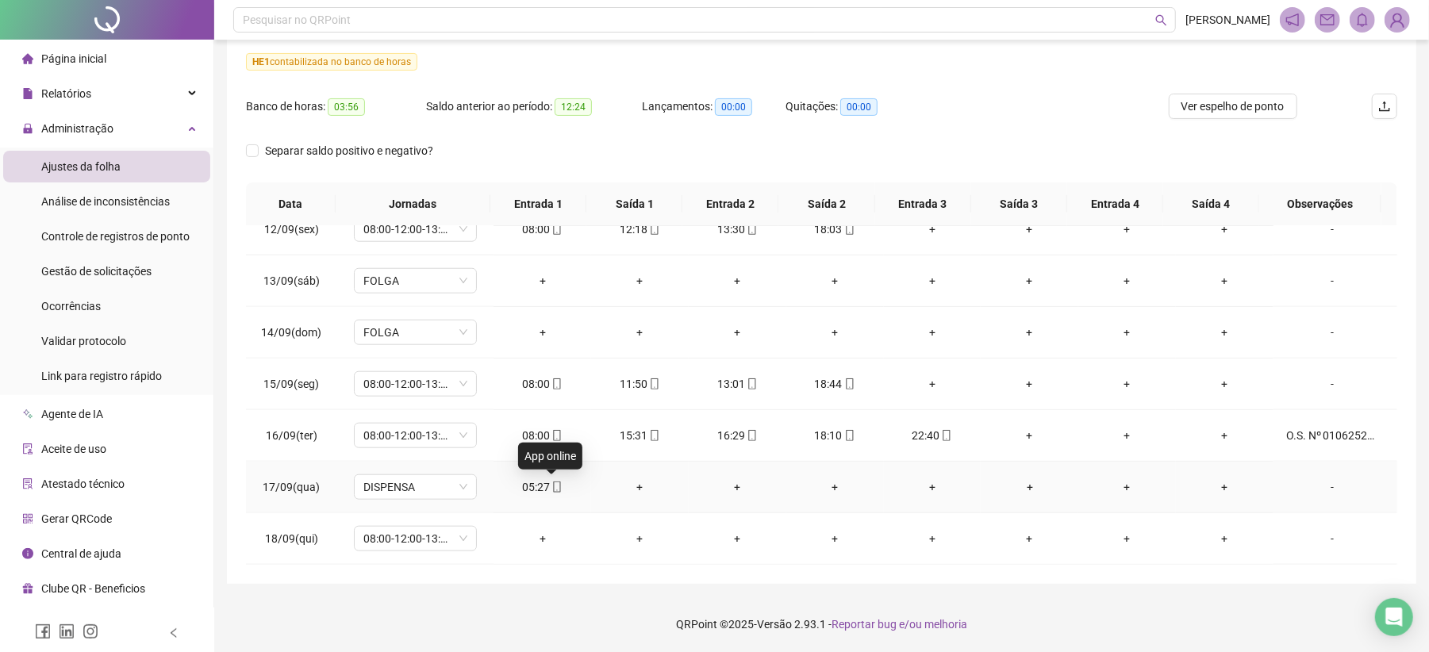
click at [551, 483] on icon "mobile" at bounding box center [556, 487] width 11 height 11
type input "**********"
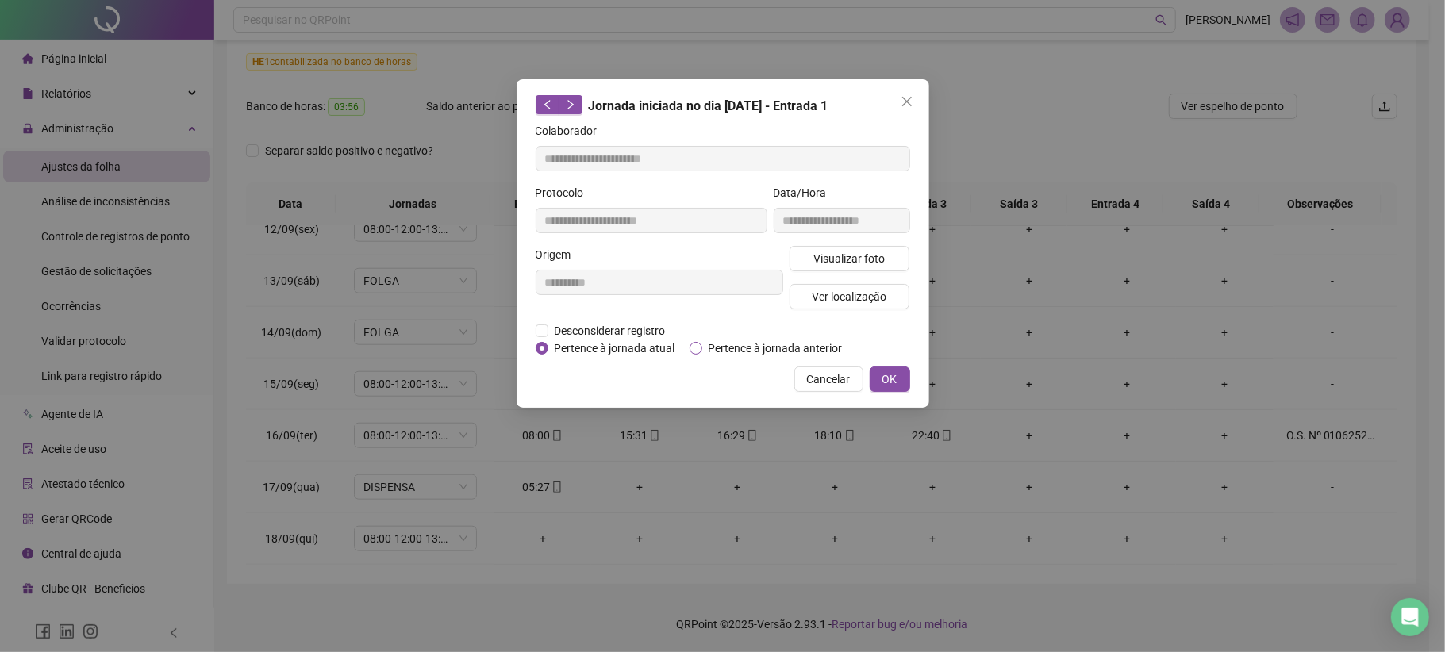
click at [736, 340] on span "Pertence à jornada anterior" at bounding box center [775, 348] width 147 height 17
click at [896, 378] on span "OK" at bounding box center [889, 378] width 15 height 17
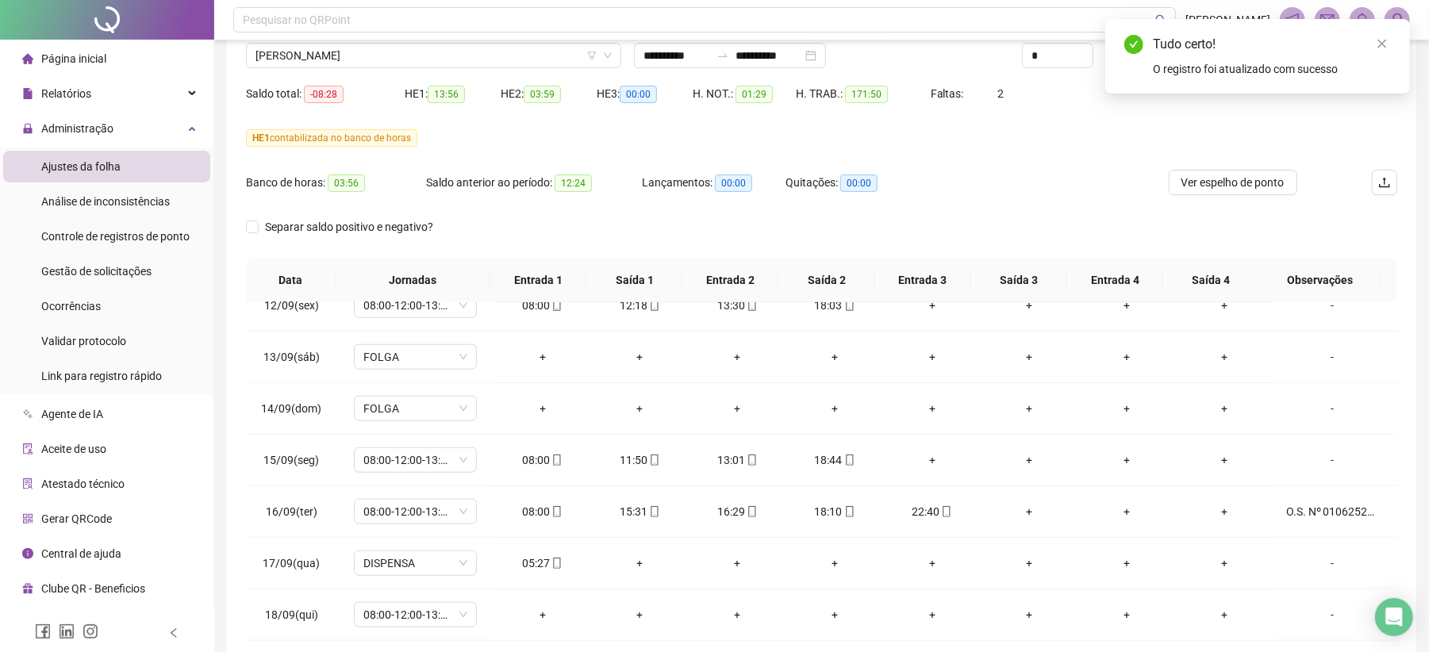
scroll to position [97, 0]
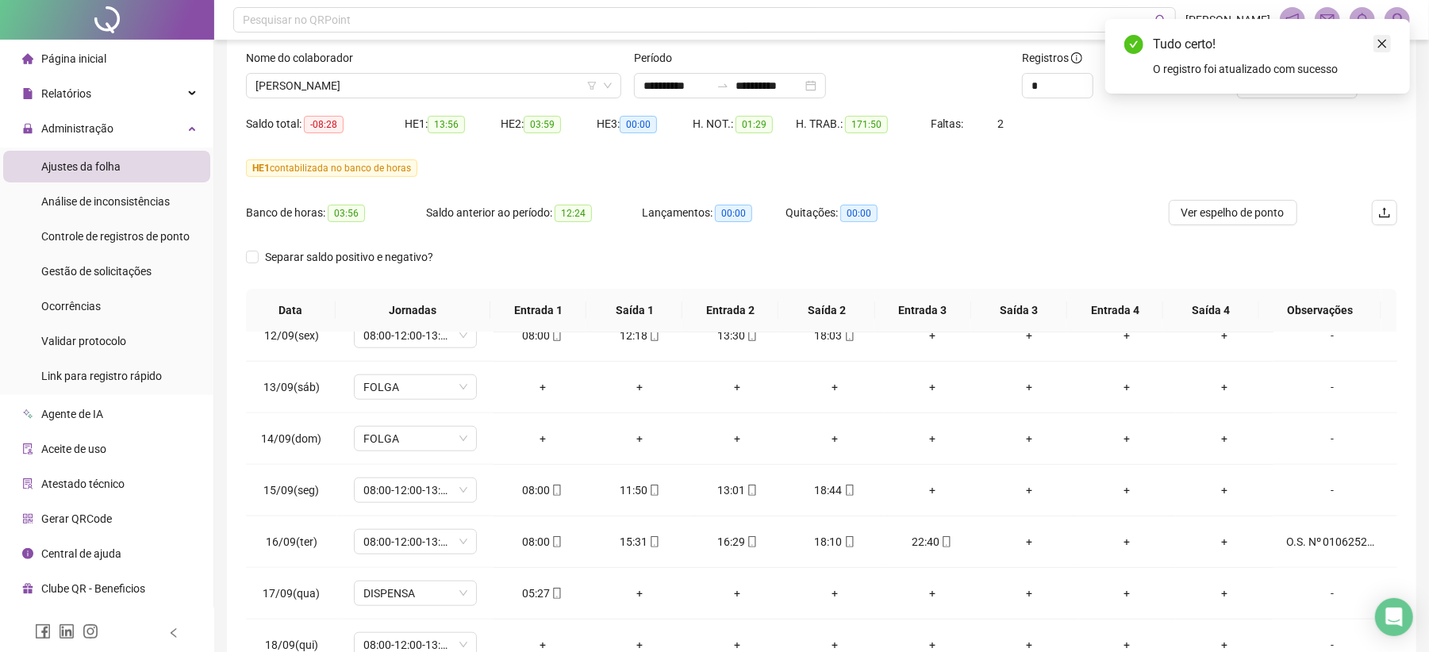
click at [1377, 43] on icon "close" at bounding box center [1381, 43] width 11 height 11
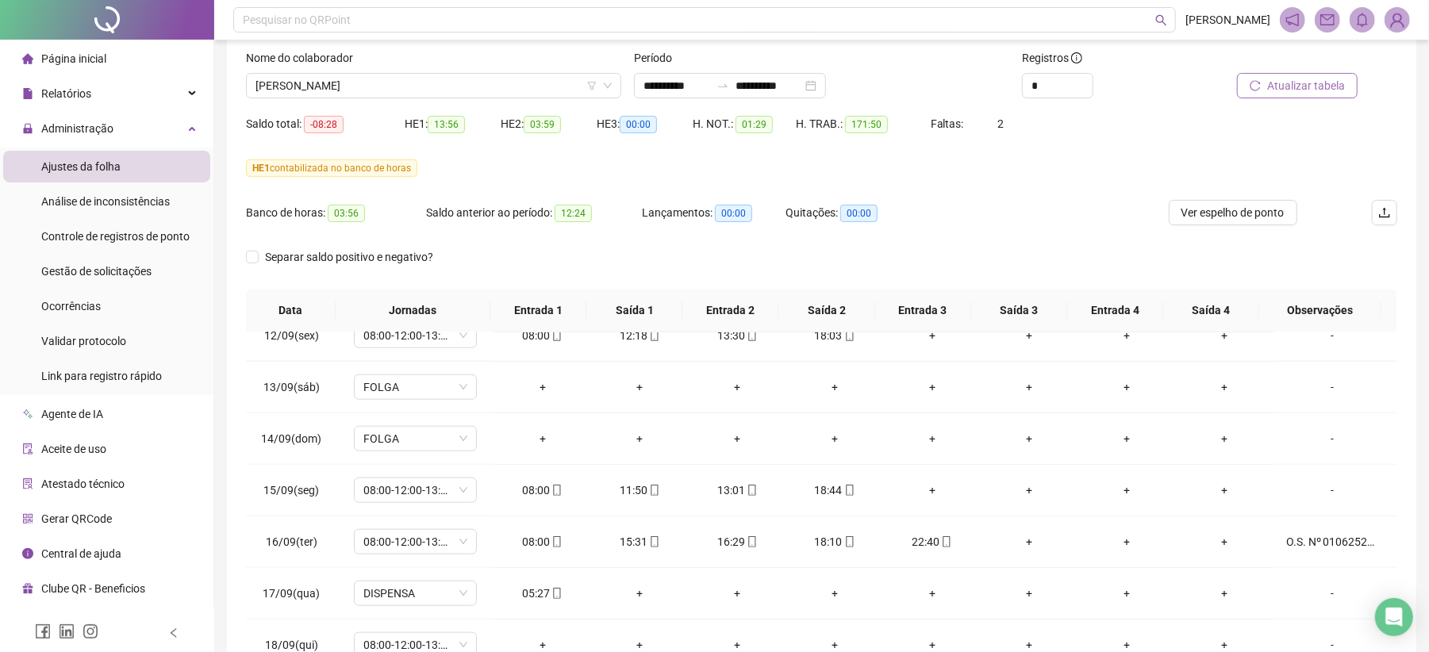
click at [1315, 78] on span "Atualizar tabela" at bounding box center [1306, 85] width 78 height 17
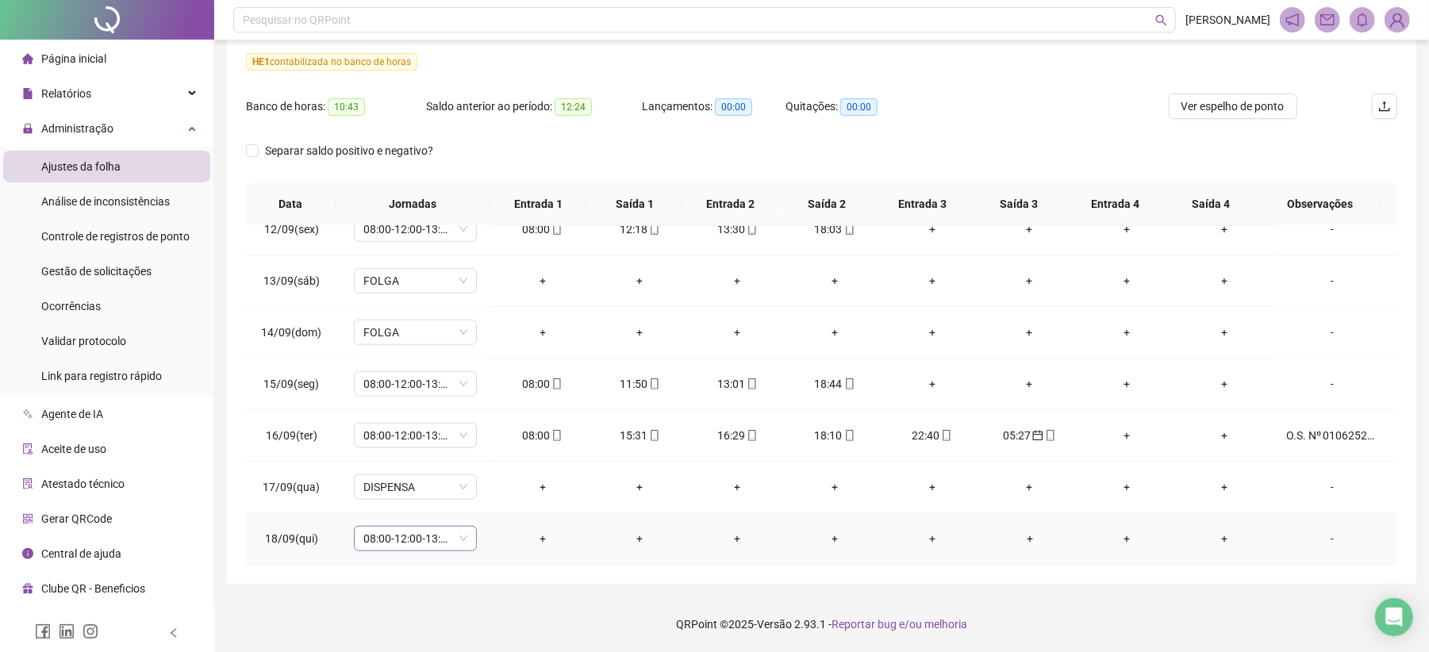
click at [447, 533] on span "08:00-12:00-13:12-18:00" at bounding box center [415, 539] width 104 height 24
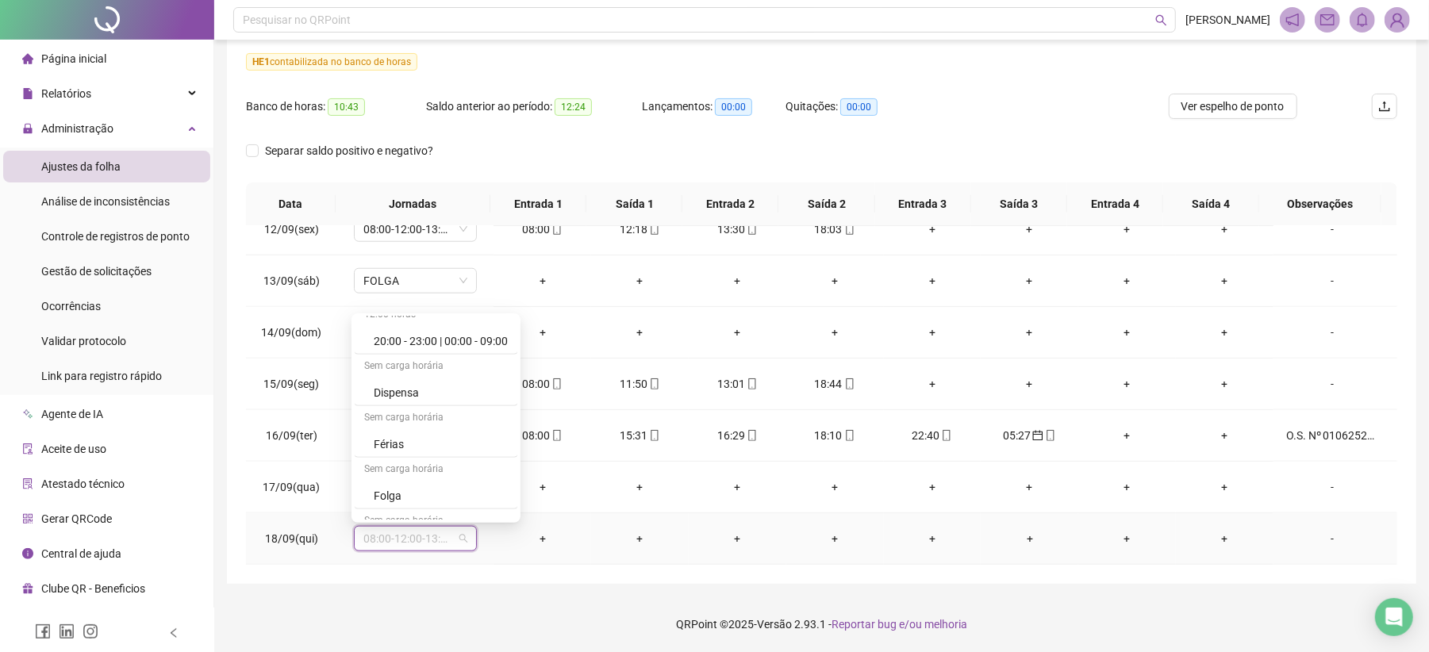
scroll to position [10058, 0]
click at [462, 459] on div "Folga compensatória" at bounding box center [441, 454] width 134 height 17
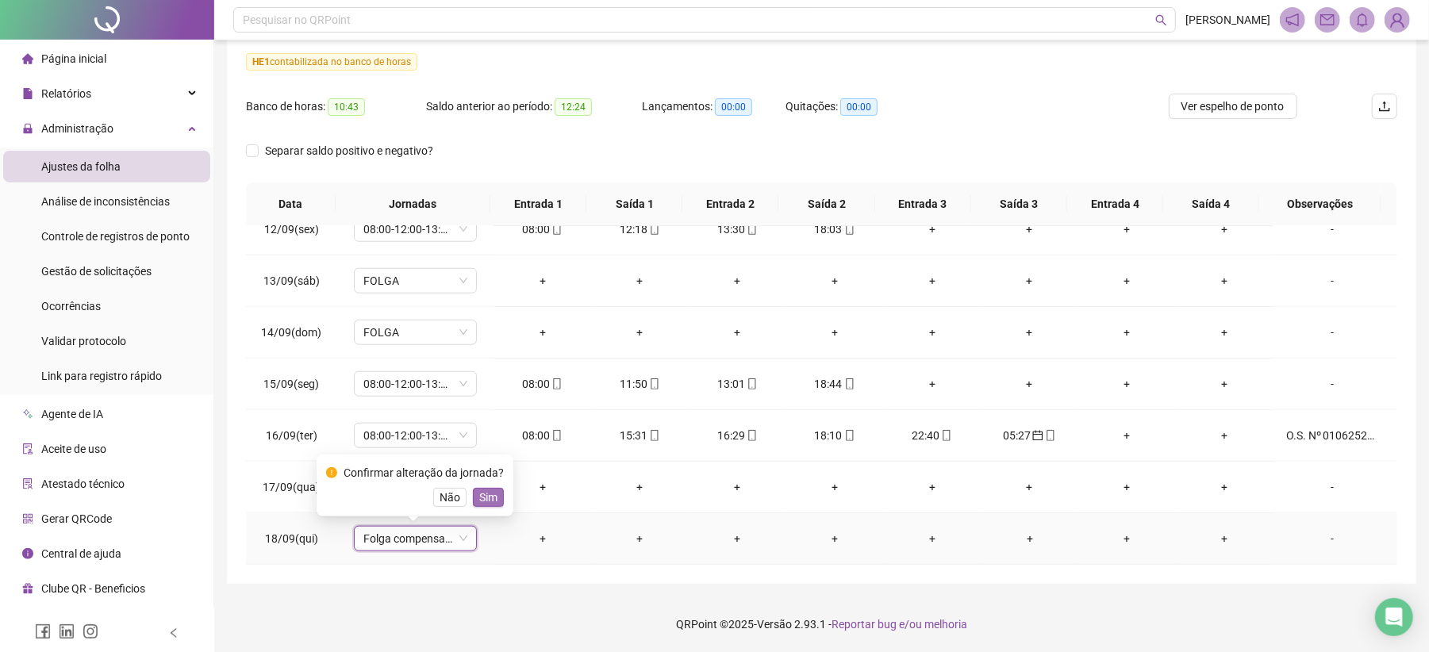
click at [483, 503] on span "Sim" at bounding box center [488, 497] width 18 height 17
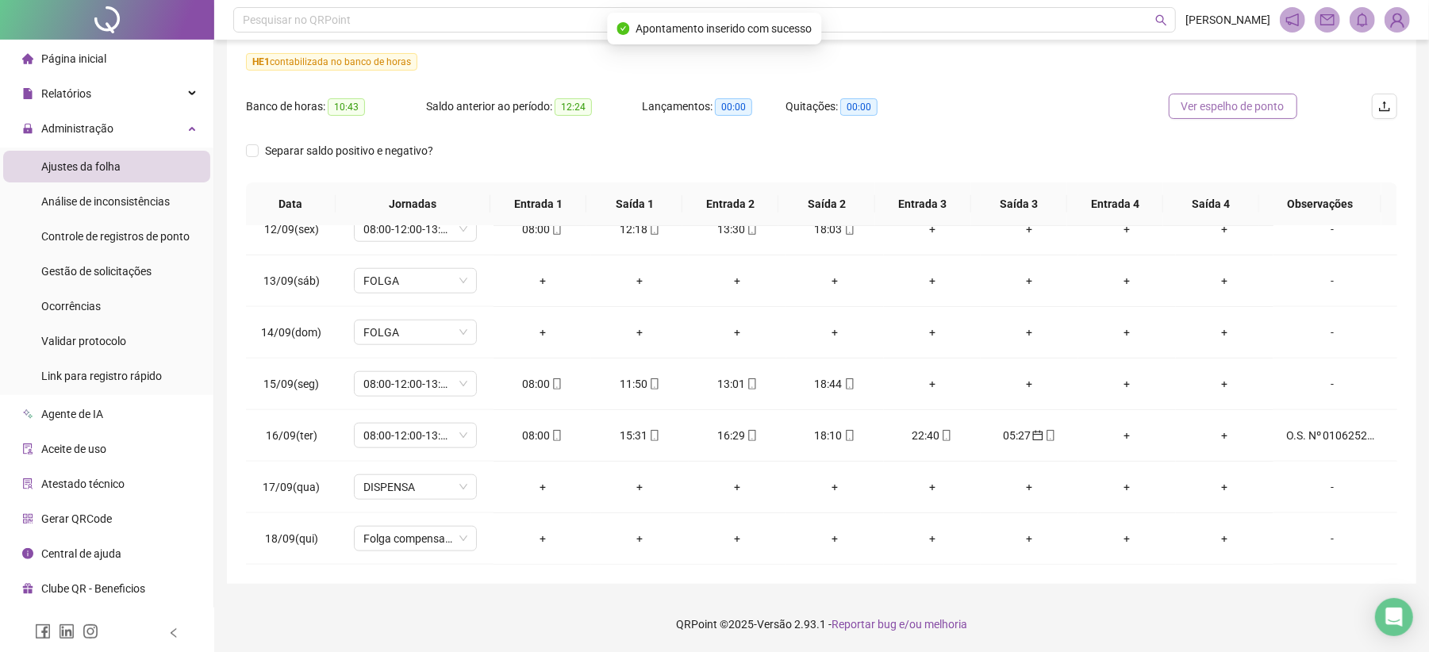
click at [1211, 112] on span "Ver espelho de ponto" at bounding box center [1232, 106] width 103 height 17
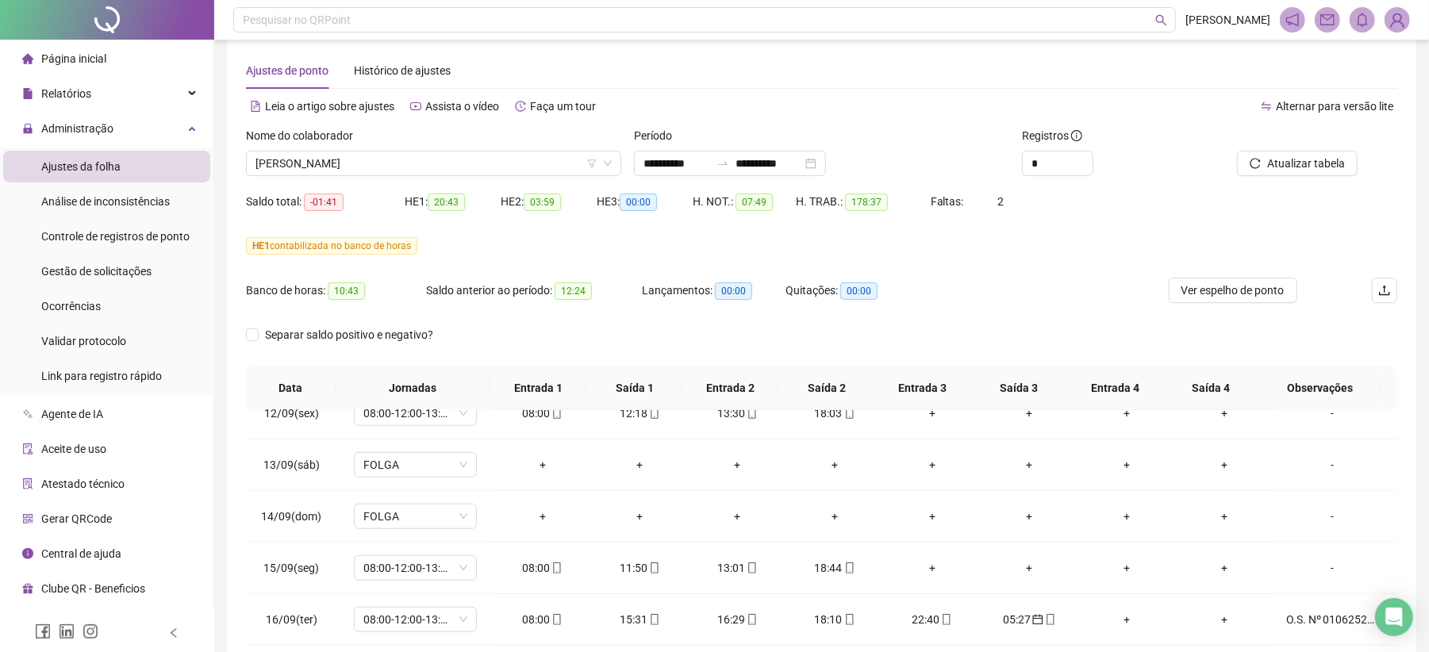
scroll to position [0, 0]
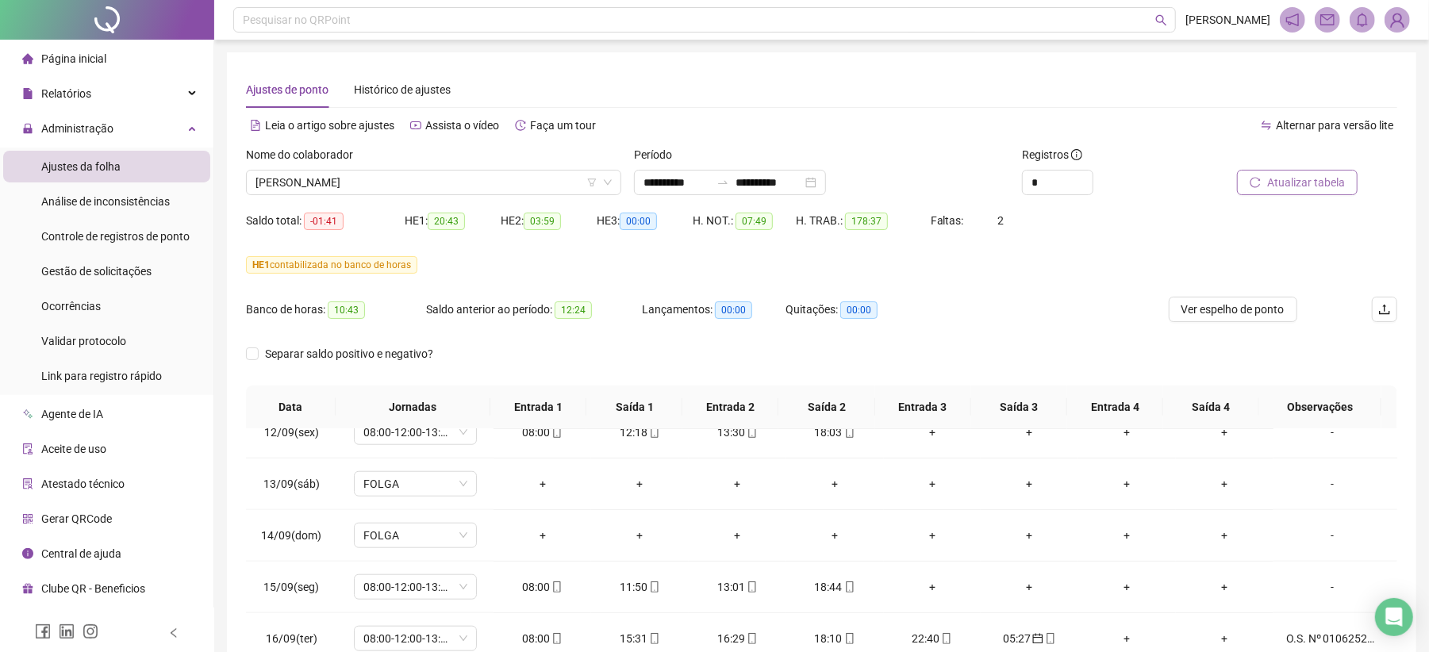
click at [1286, 184] on span "Atualizar tabela" at bounding box center [1306, 182] width 78 height 17
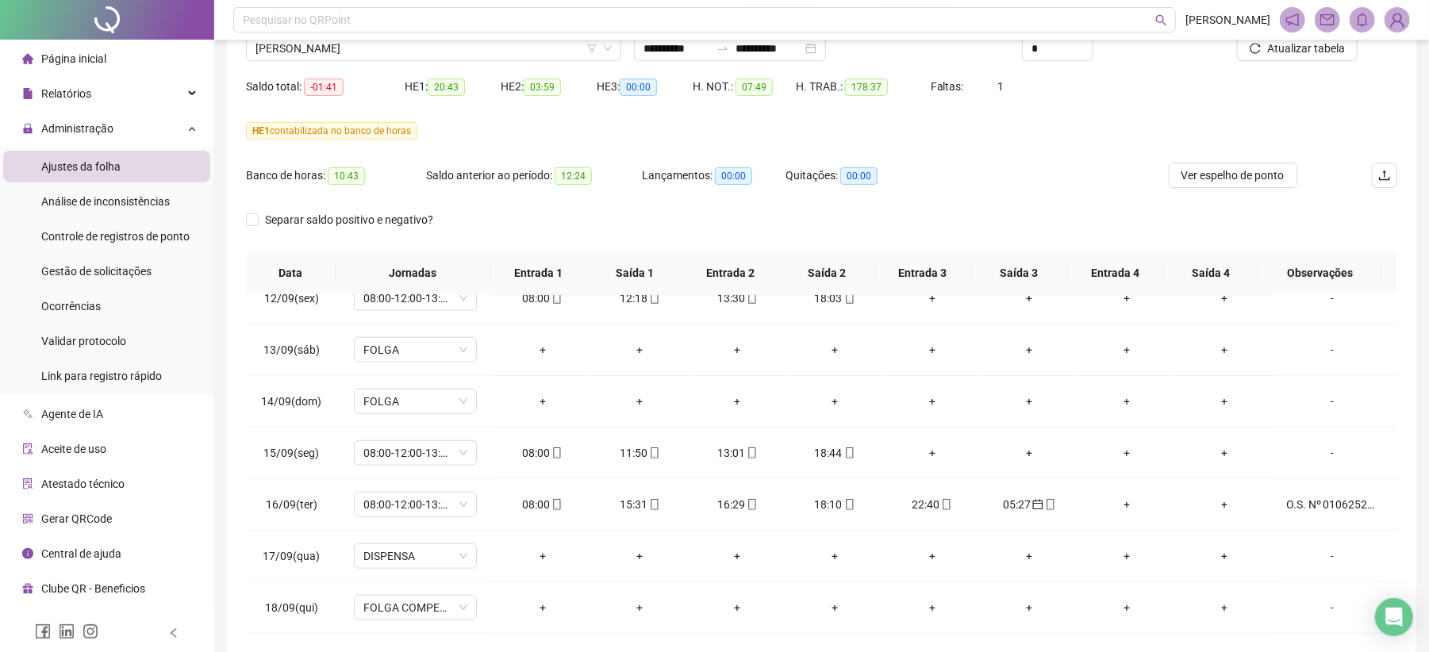
scroll to position [97, 0]
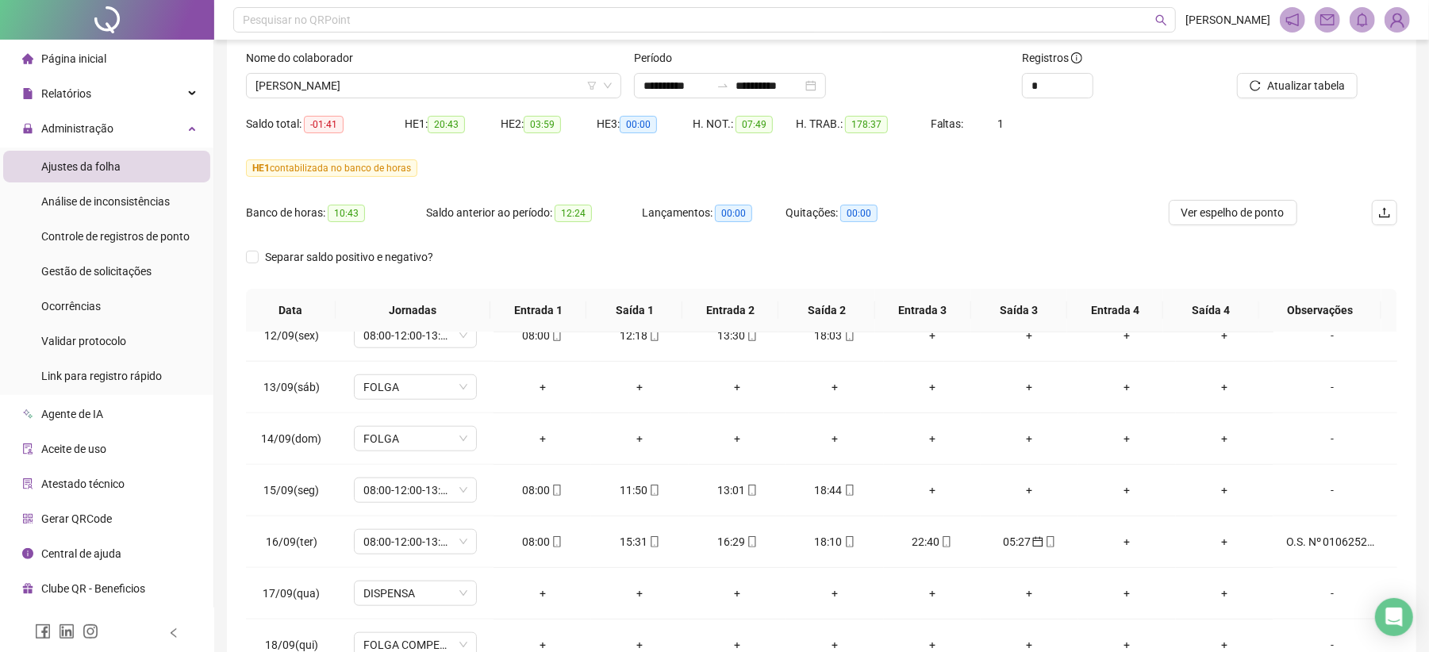
click at [365, 102] on div "Nome do colaborador [PERSON_NAME]" at bounding box center [434, 80] width 388 height 62
click at [368, 75] on span "[PERSON_NAME]" at bounding box center [433, 86] width 356 height 24
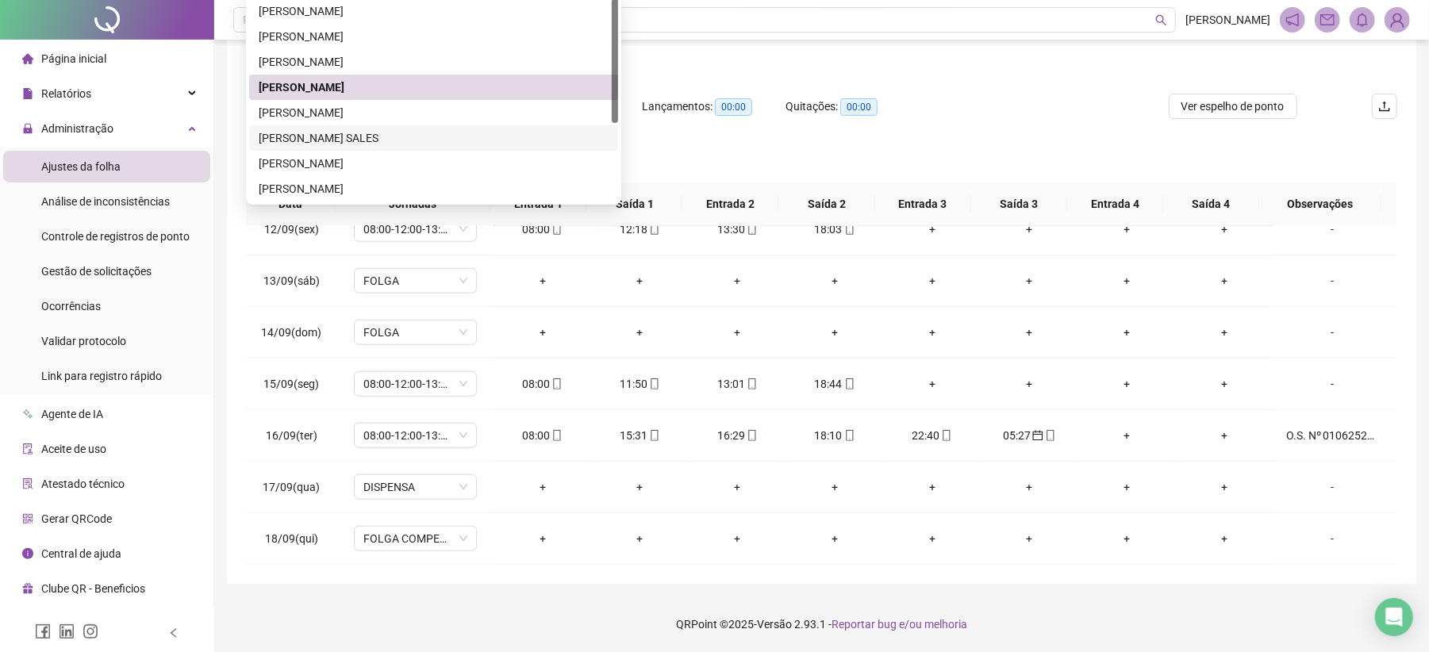
scroll to position [106, 0]
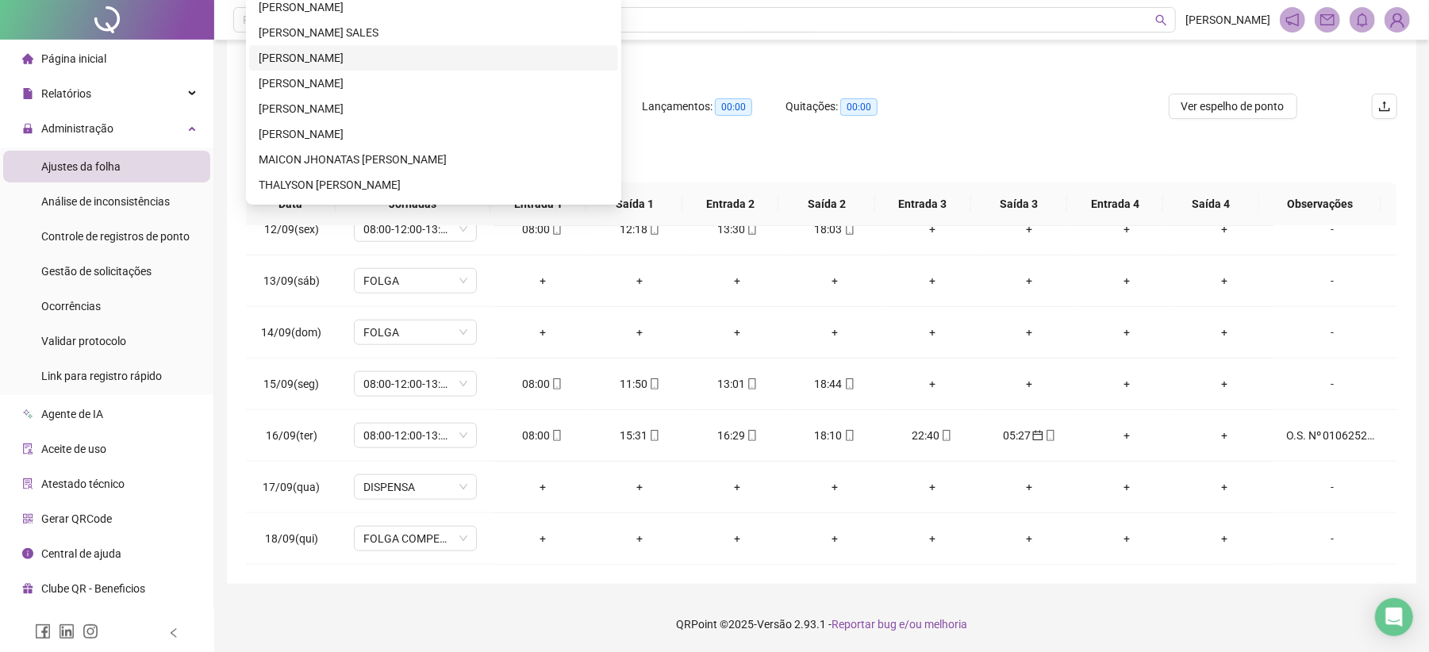
click at [395, 58] on div "[PERSON_NAME]" at bounding box center [434, 57] width 350 height 17
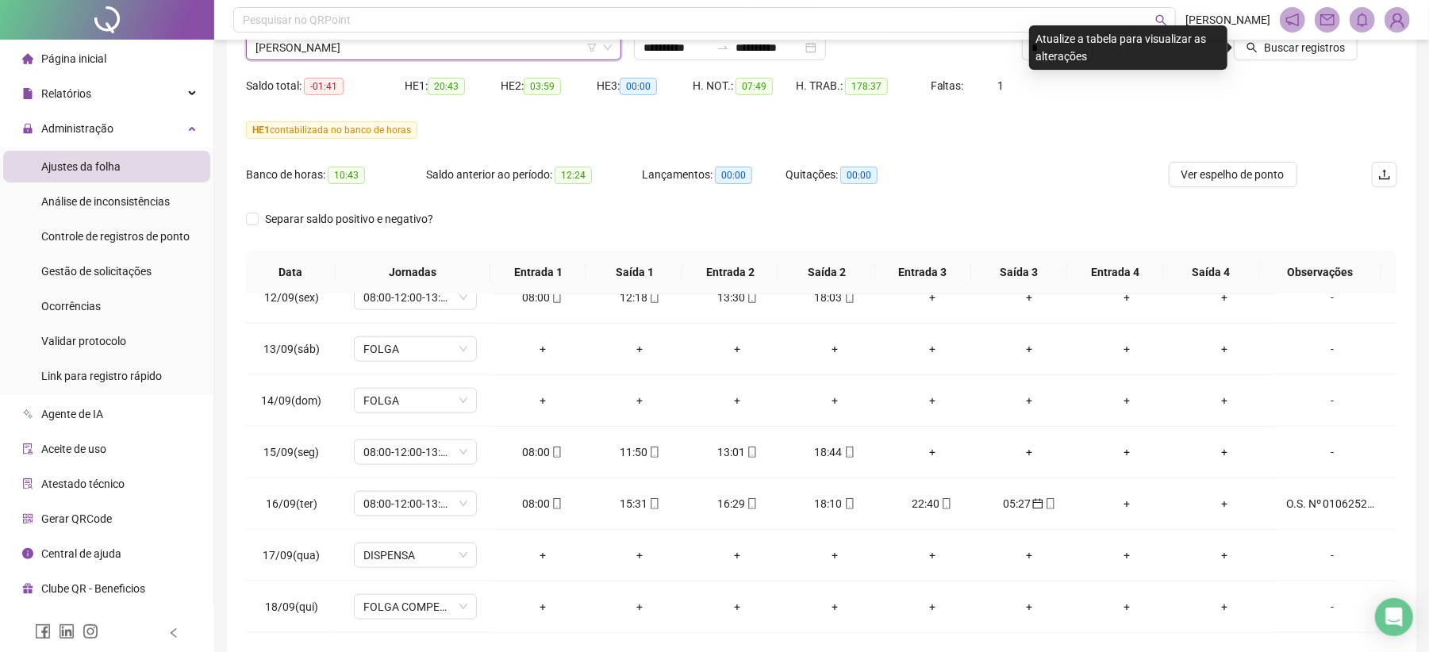
scroll to position [97, 0]
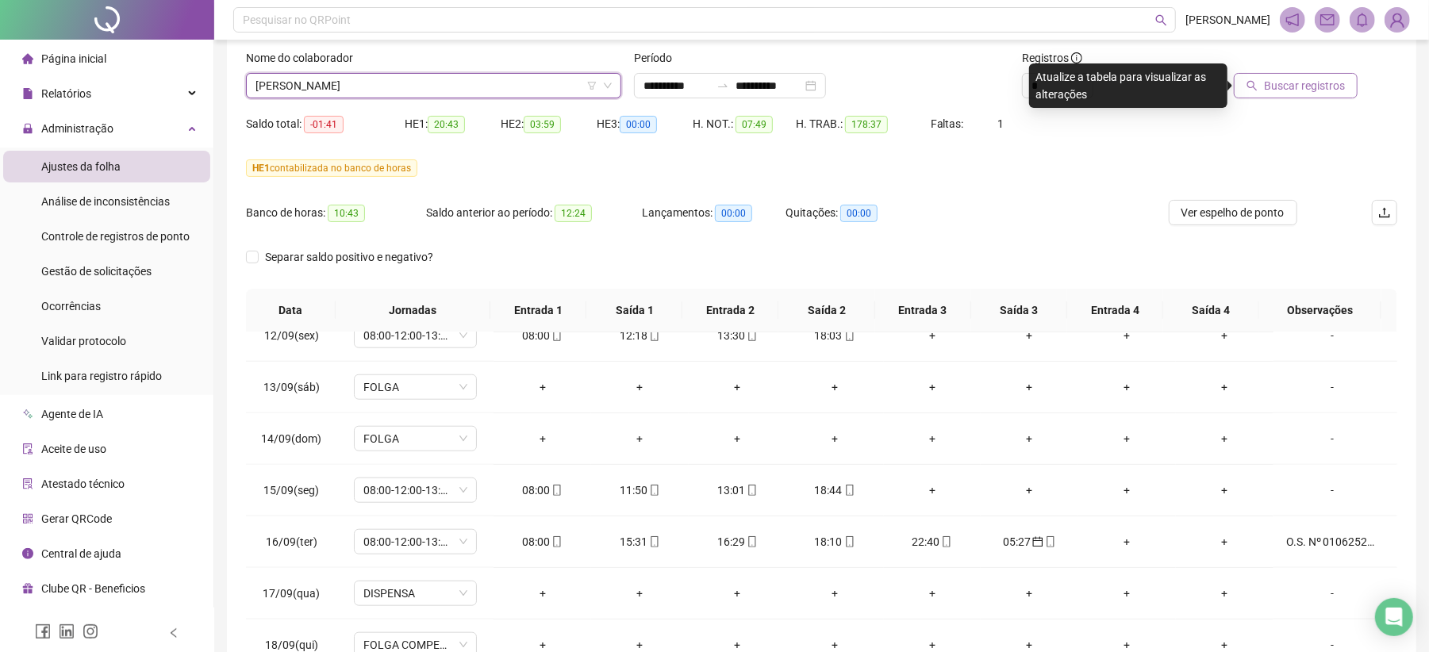
click at [1307, 87] on span "Buscar registros" at bounding box center [1304, 85] width 81 height 17
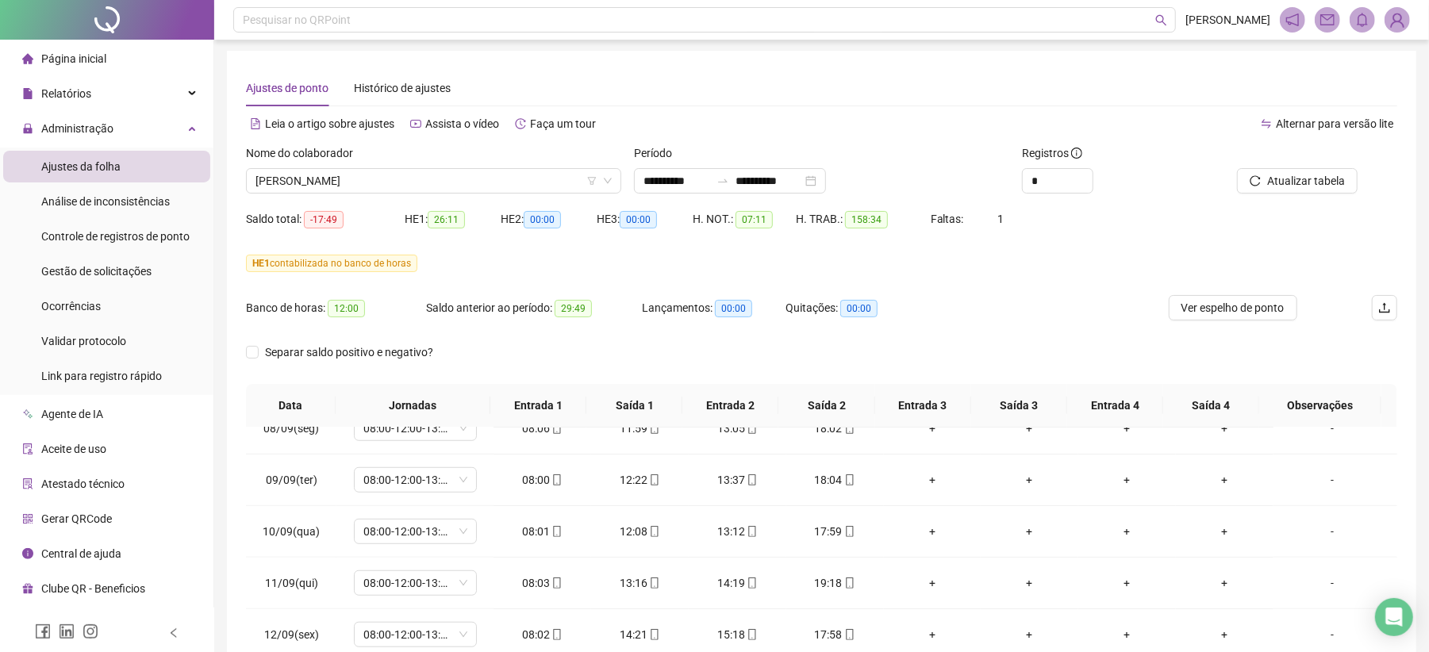
scroll to position [0, 0]
click at [362, 350] on span "Separar saldo positivo e negativo?" at bounding box center [349, 353] width 181 height 17
